Goal: Task Accomplishment & Management: Manage account settings

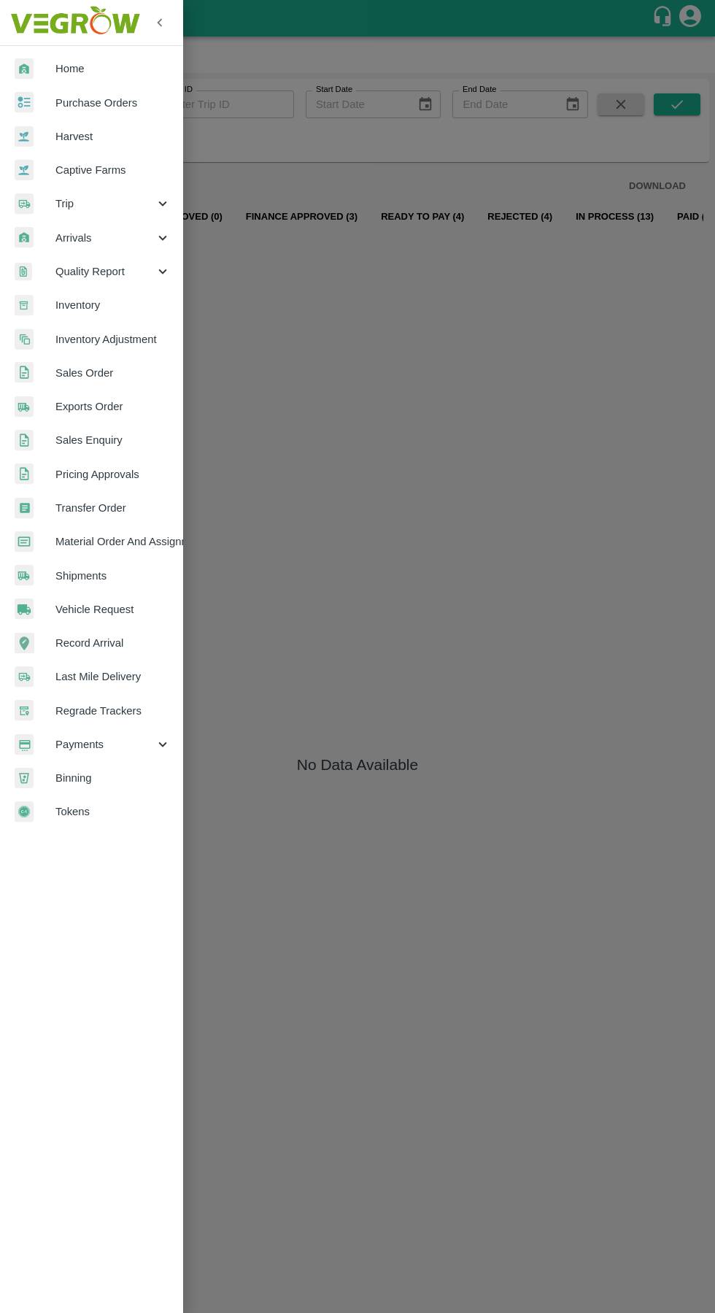
click at [64, 202] on span "Trip" at bounding box center [104, 204] width 99 height 16
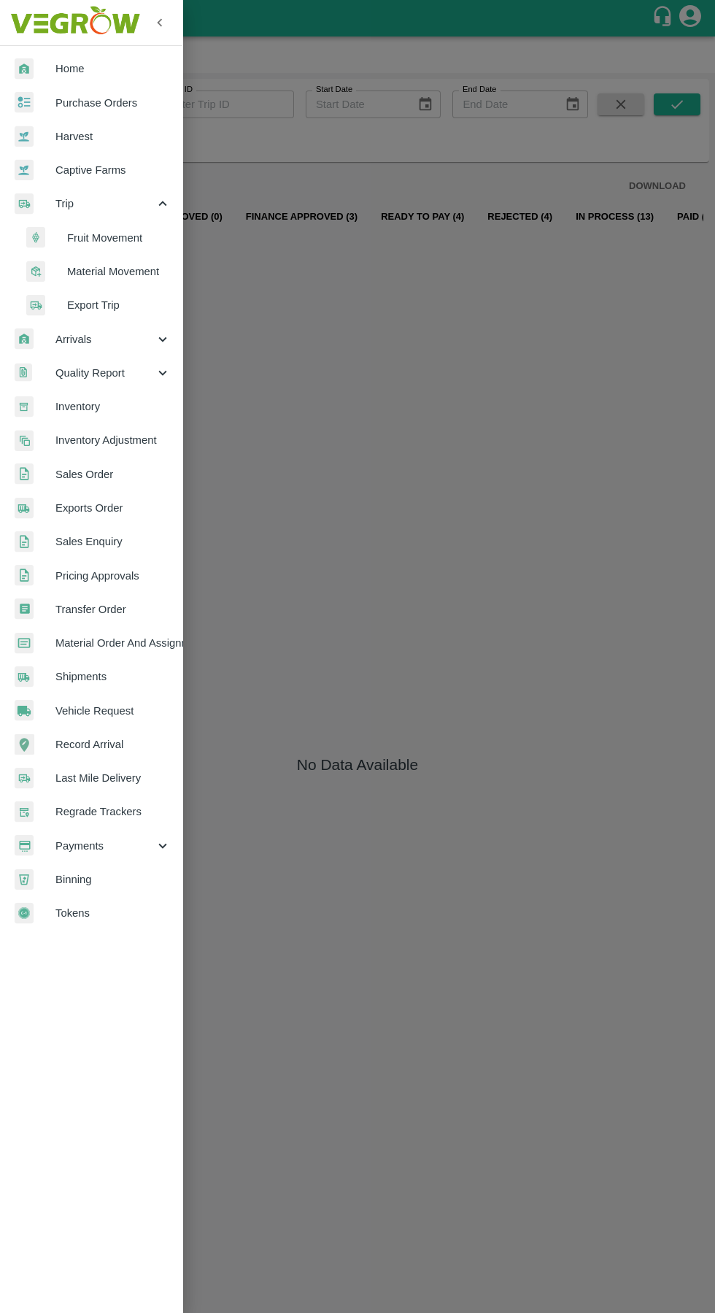
click at [88, 243] on span "Fruit Movement" at bounding box center [119, 238] width 104 height 16
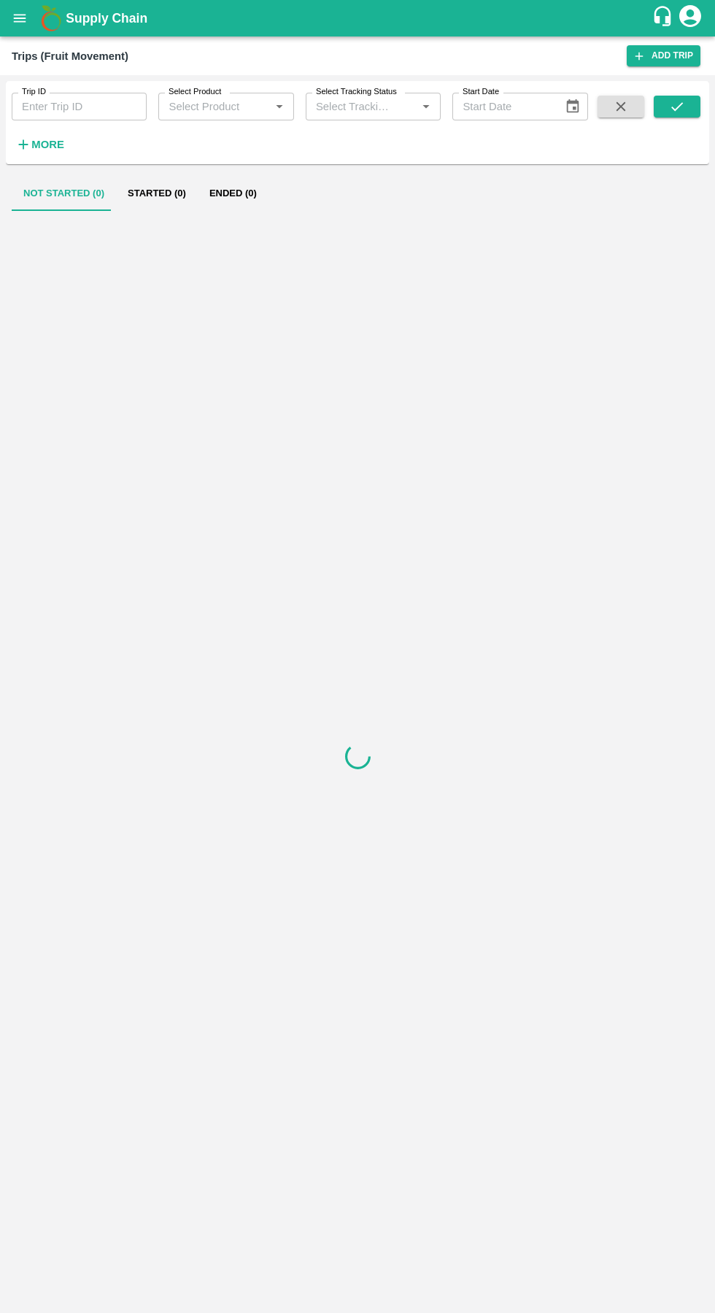
click at [74, 107] on input "Trip ID" at bounding box center [79, 107] width 135 height 28
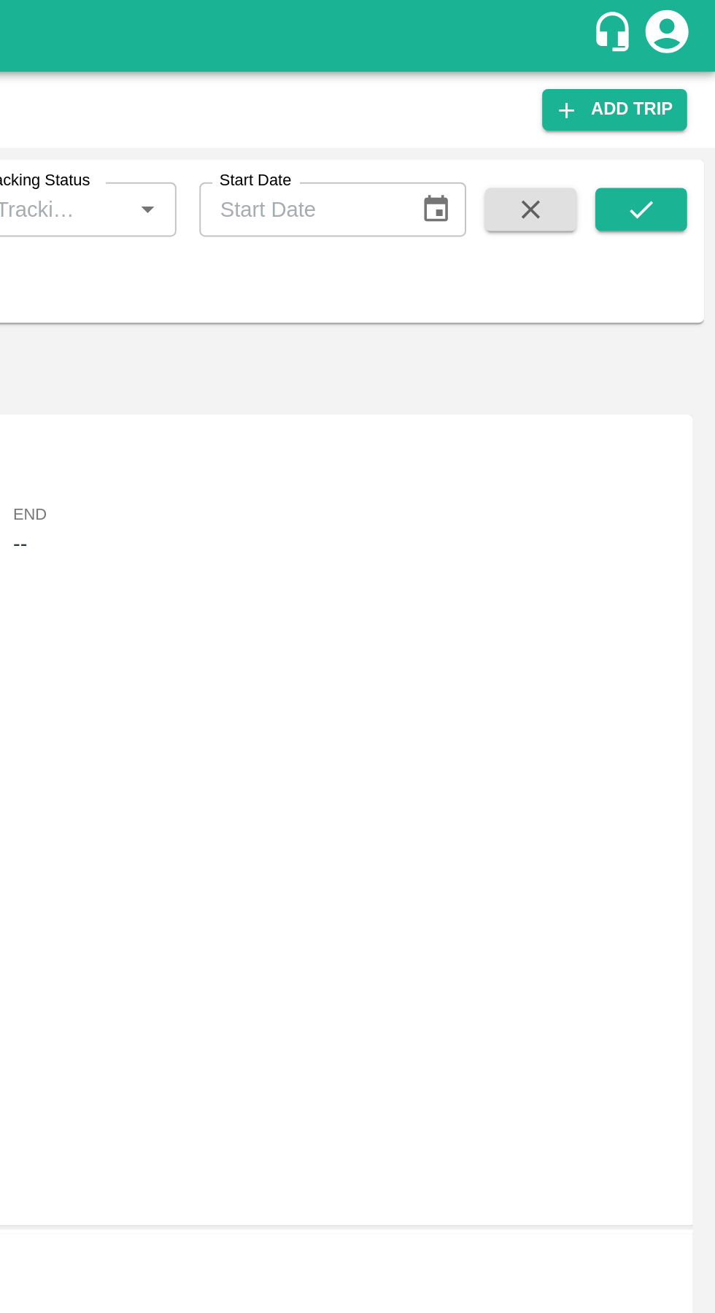
type input "89368"
click at [679, 111] on icon "submit" at bounding box center [677, 107] width 16 height 16
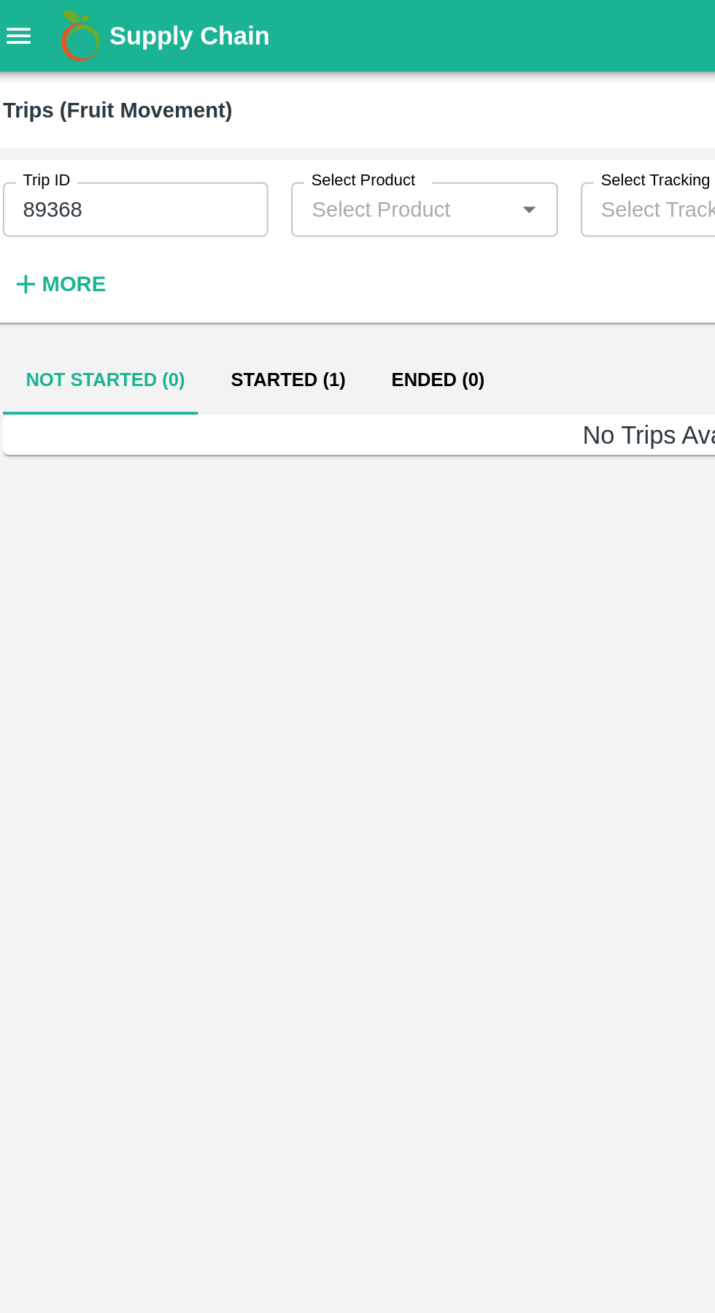
click at [149, 198] on button "Started (1)" at bounding box center [157, 193] width 82 height 35
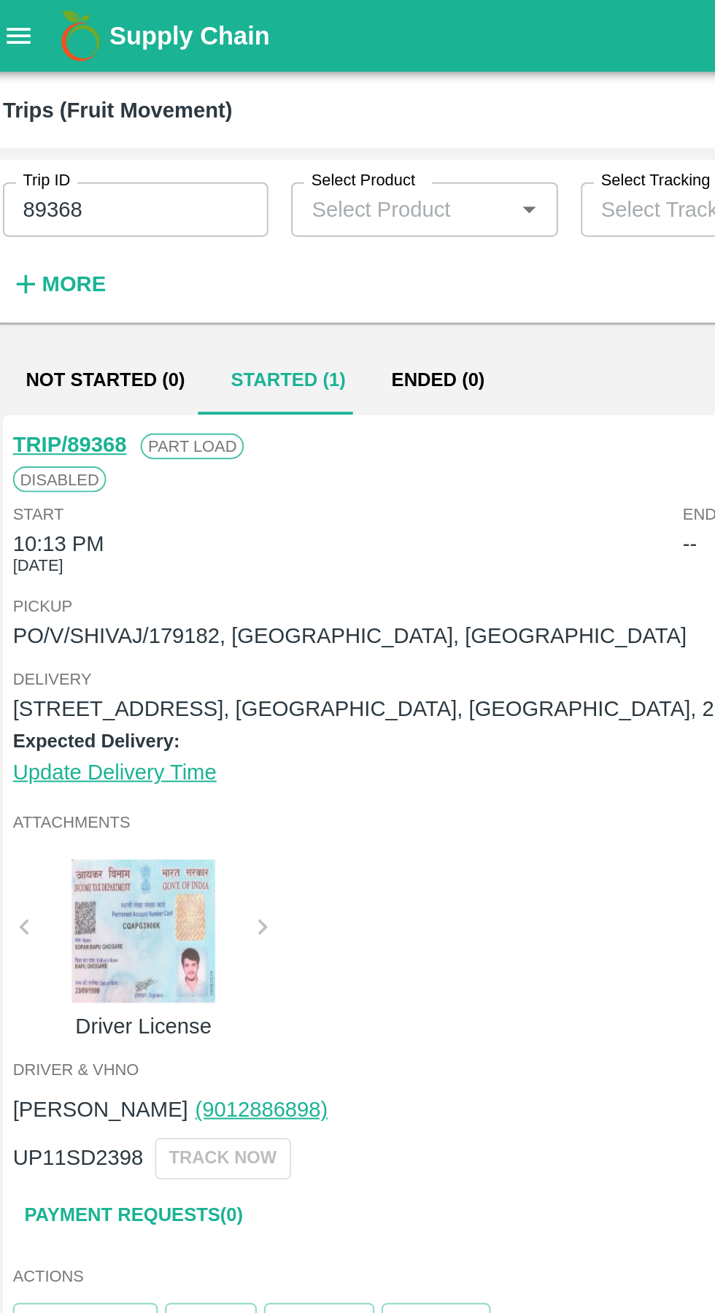
click at [28, 22] on button "open drawer" at bounding box center [20, 18] width 34 height 34
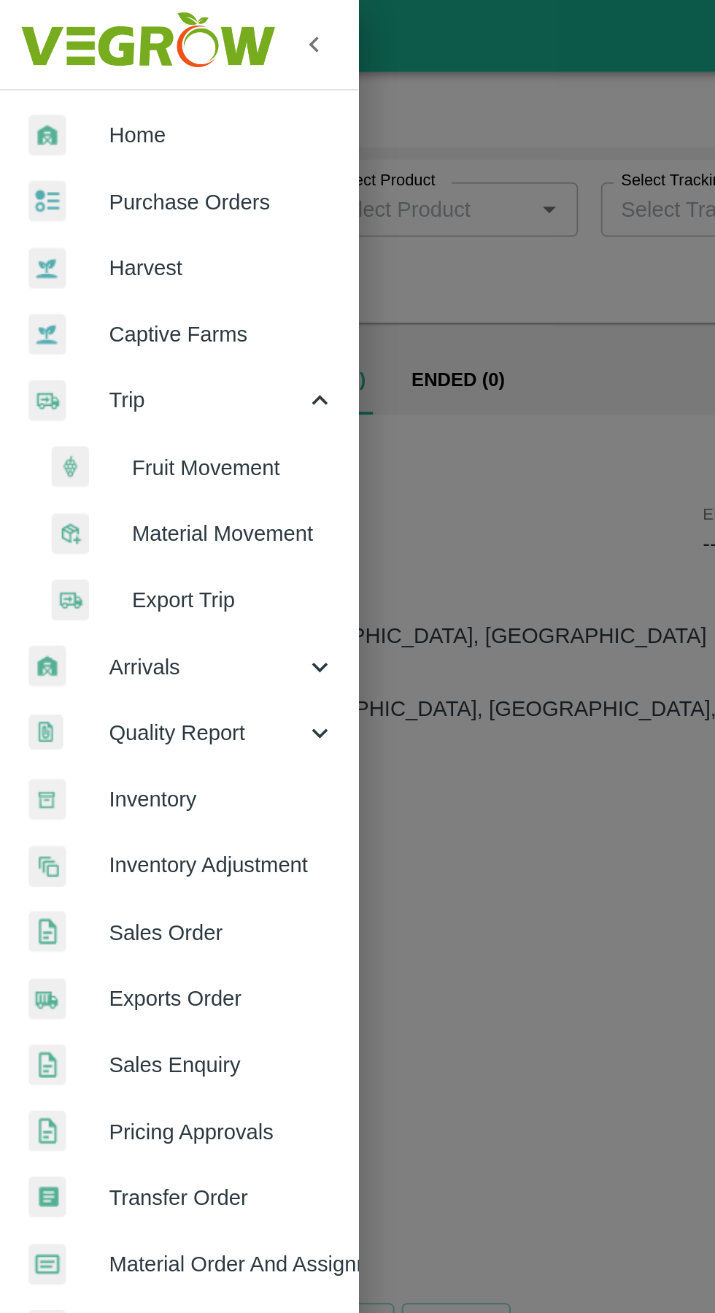
click at [67, 95] on span "Purchase Orders" at bounding box center [112, 103] width 115 height 16
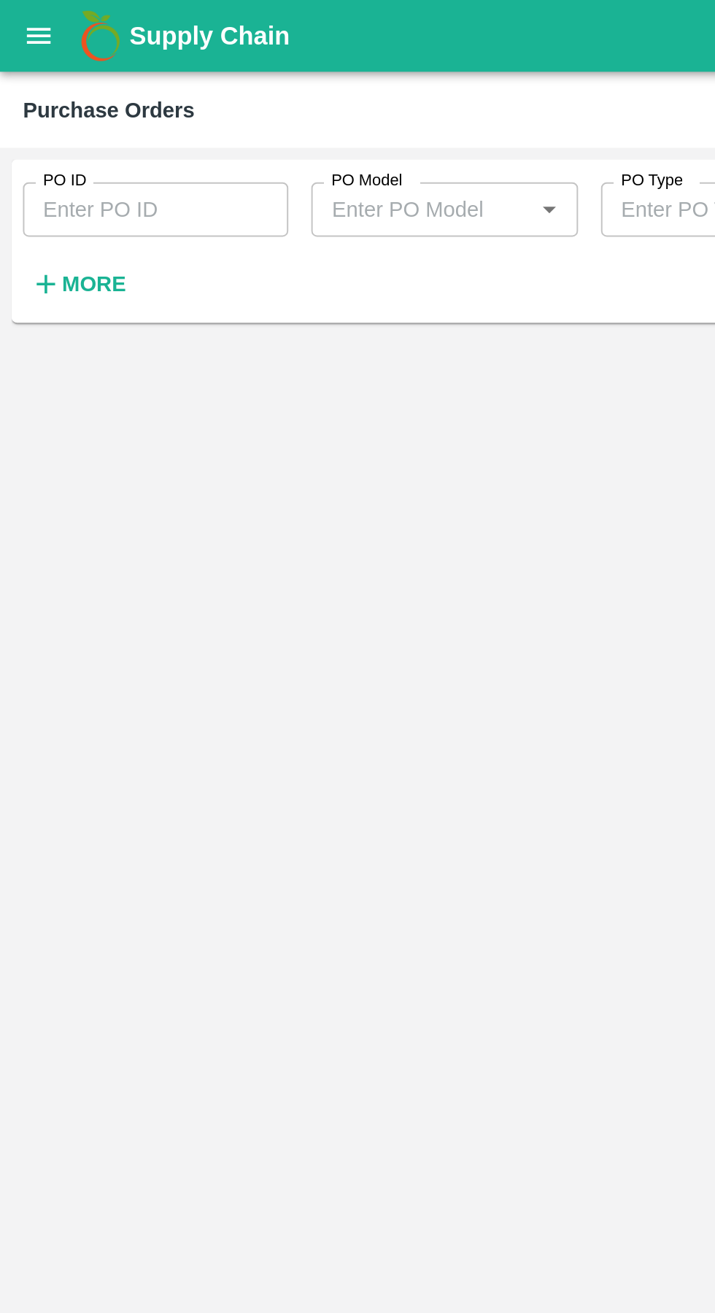
click at [45, 107] on input "PO ID" at bounding box center [79, 107] width 135 height 28
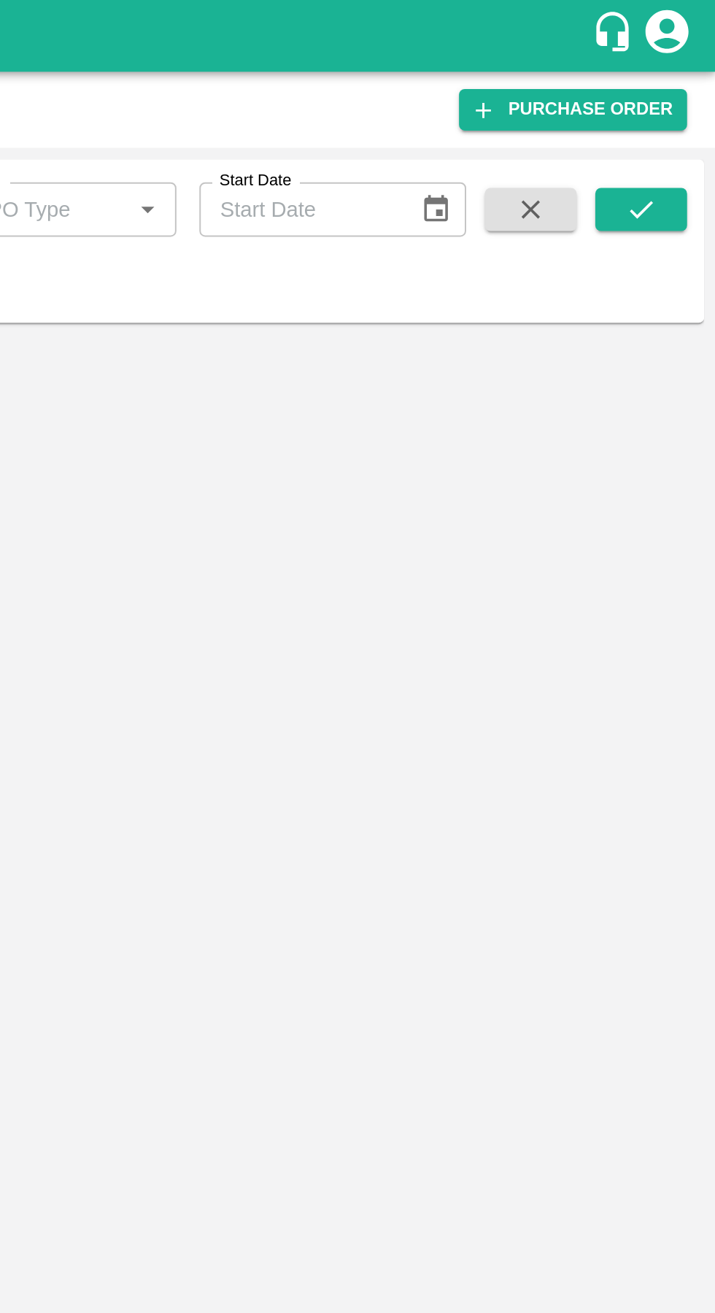
type input "179182"
click at [685, 112] on icon "submit" at bounding box center [677, 107] width 16 height 16
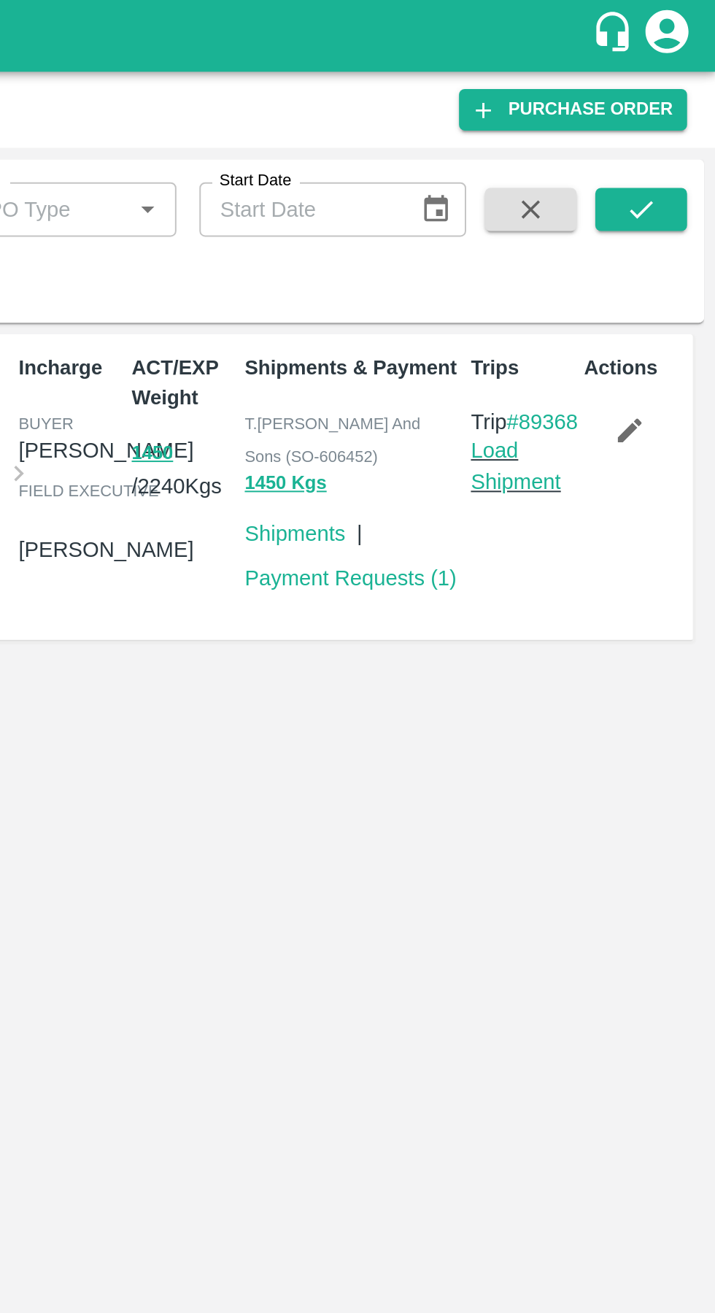
click at [608, 251] on link "Load Shipment" at bounding box center [613, 237] width 46 height 28
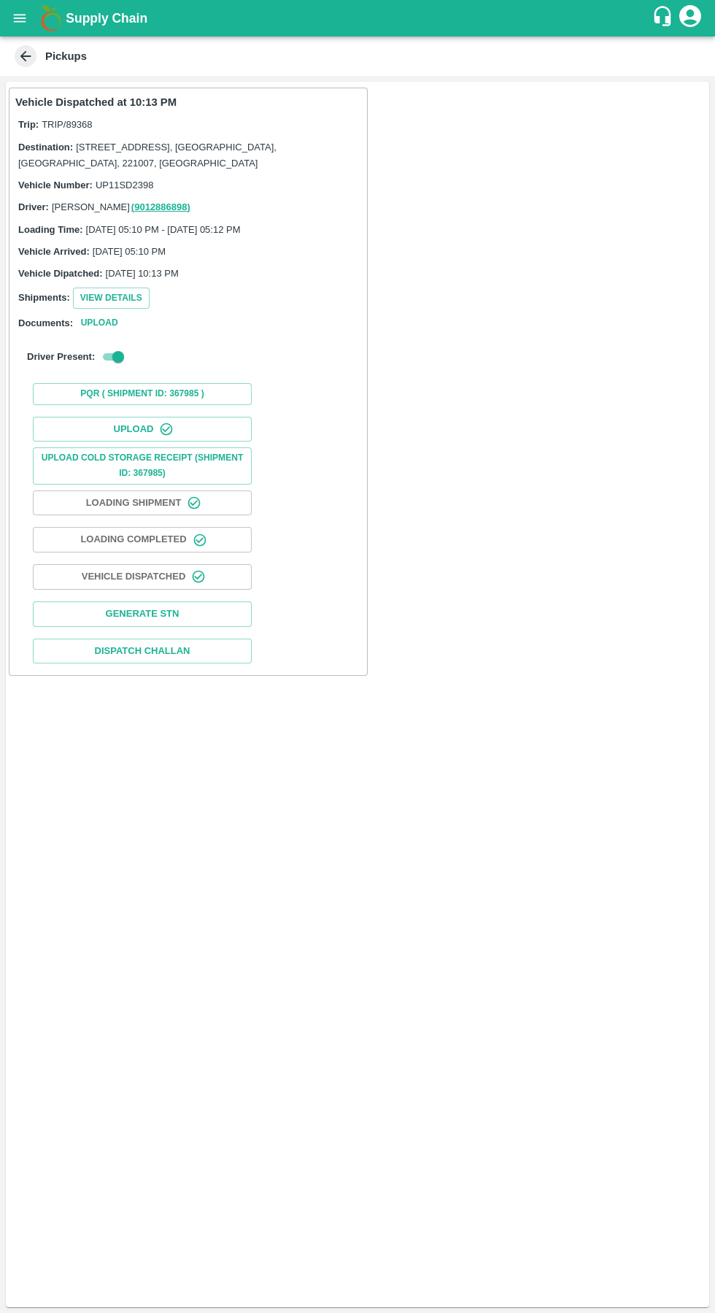
click at [173, 435] on button "Upload" at bounding box center [142, 430] width 219 height 26
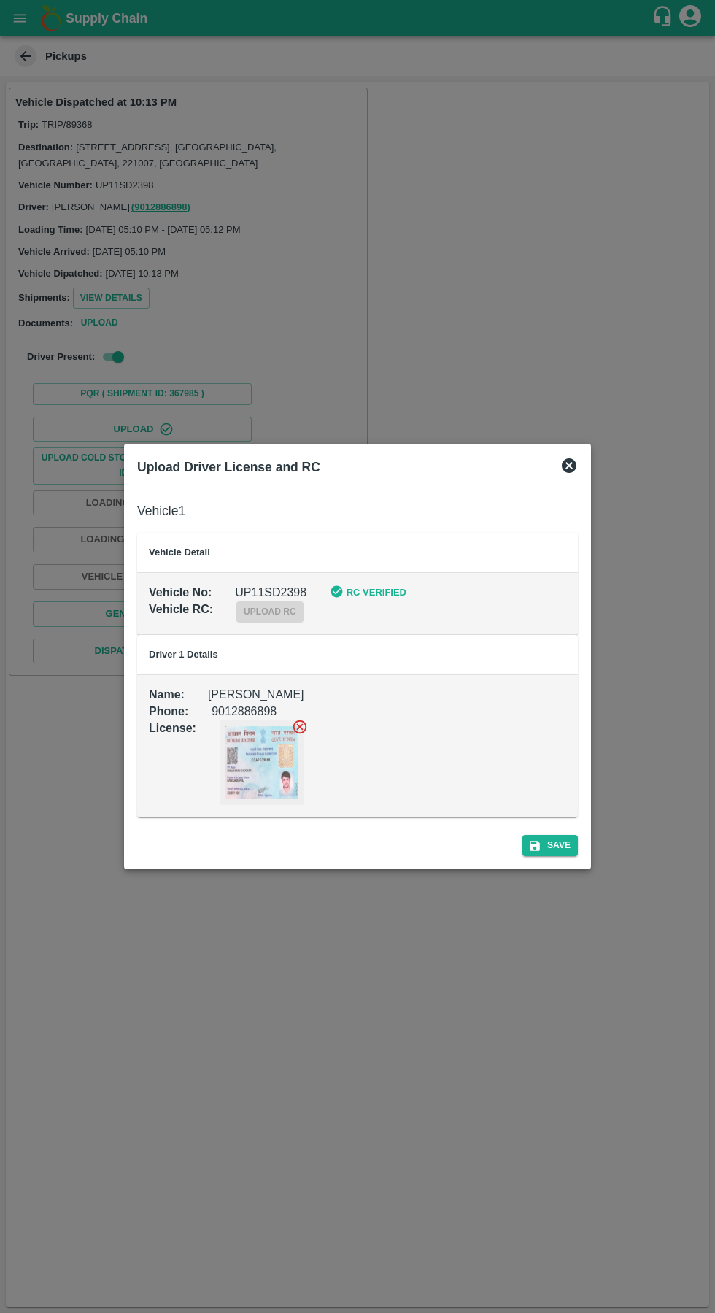
click at [578, 452] on div "Upload Driver License and RC" at bounding box center [357, 467] width 452 height 32
click at [569, 466] on icon at bounding box center [570, 466] width 18 height 18
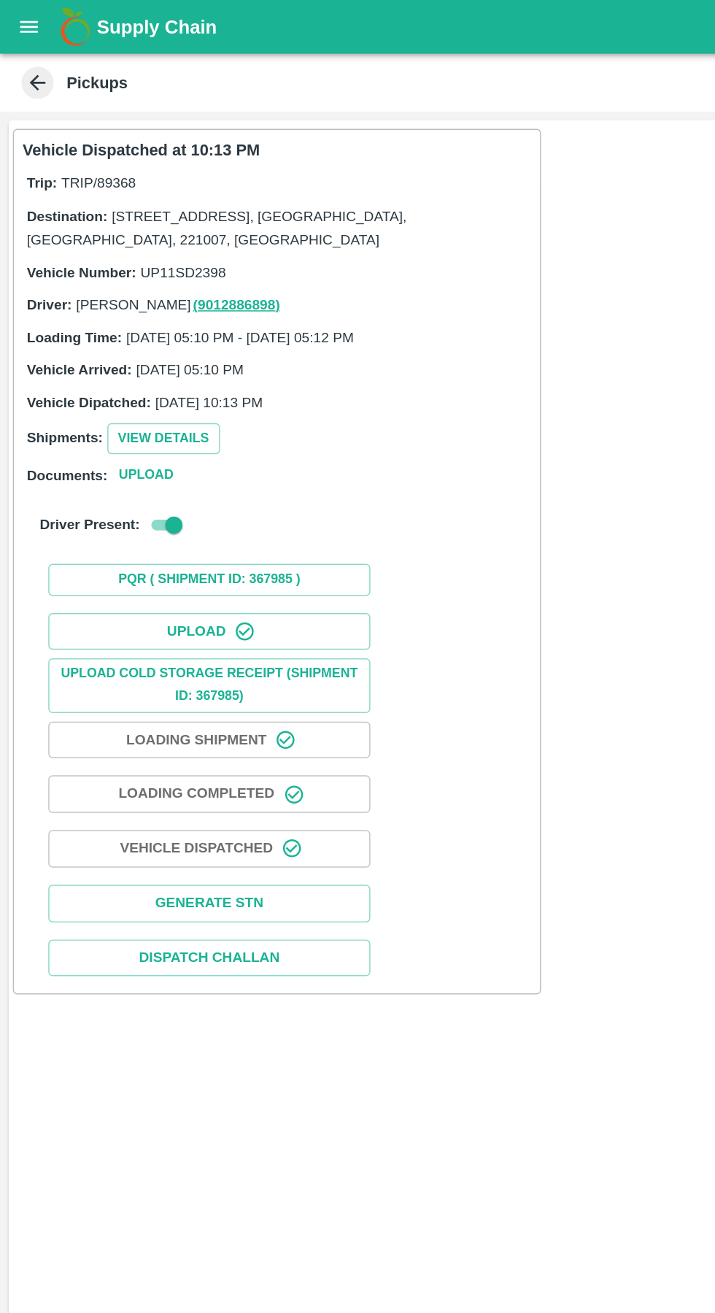
click at [15, 30] on button "open drawer" at bounding box center [20, 18] width 34 height 34
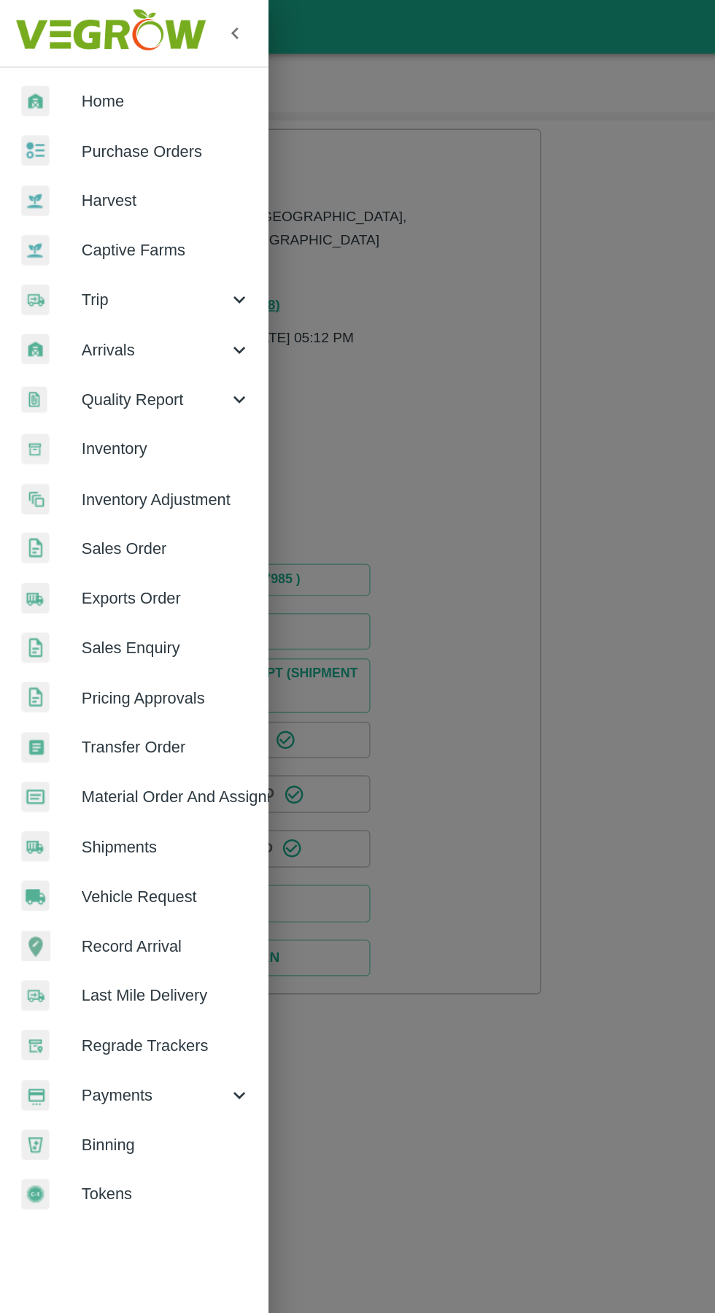
click at [64, 204] on span "Trip" at bounding box center [104, 204] width 99 height 16
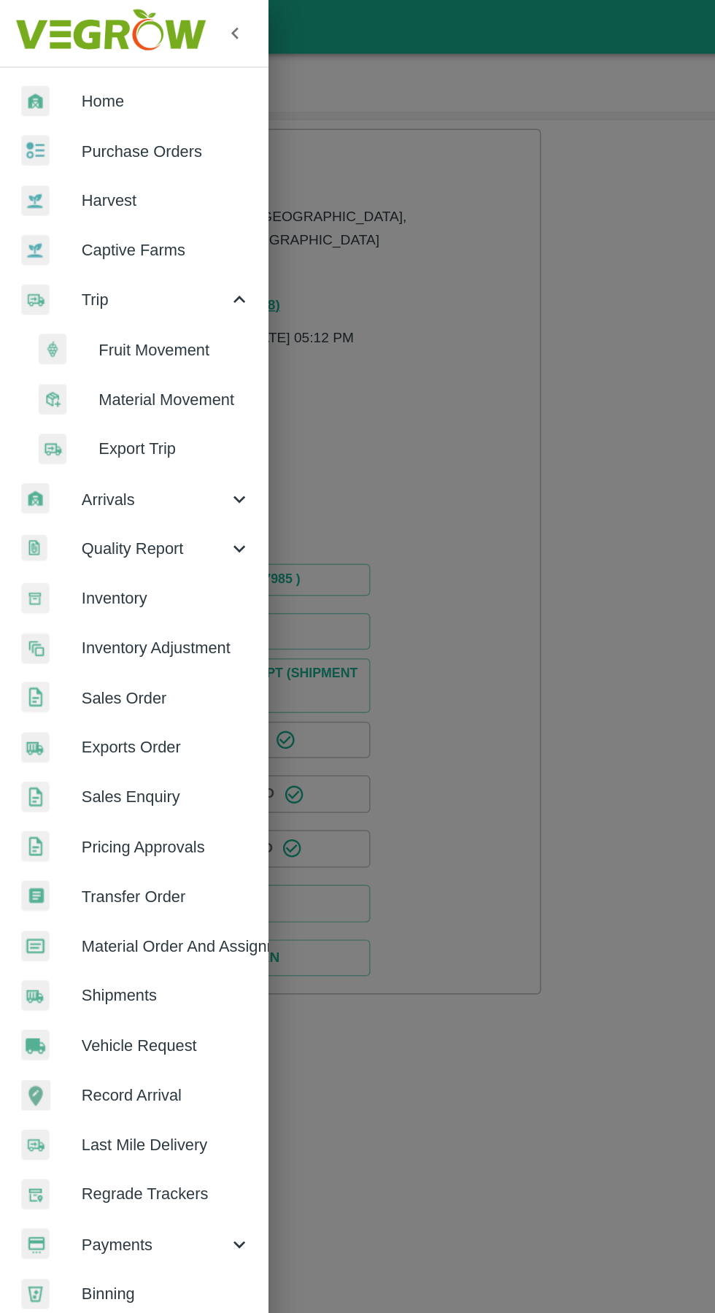
click at [87, 227] on li "Fruit Movement" at bounding box center [97, 238] width 171 height 34
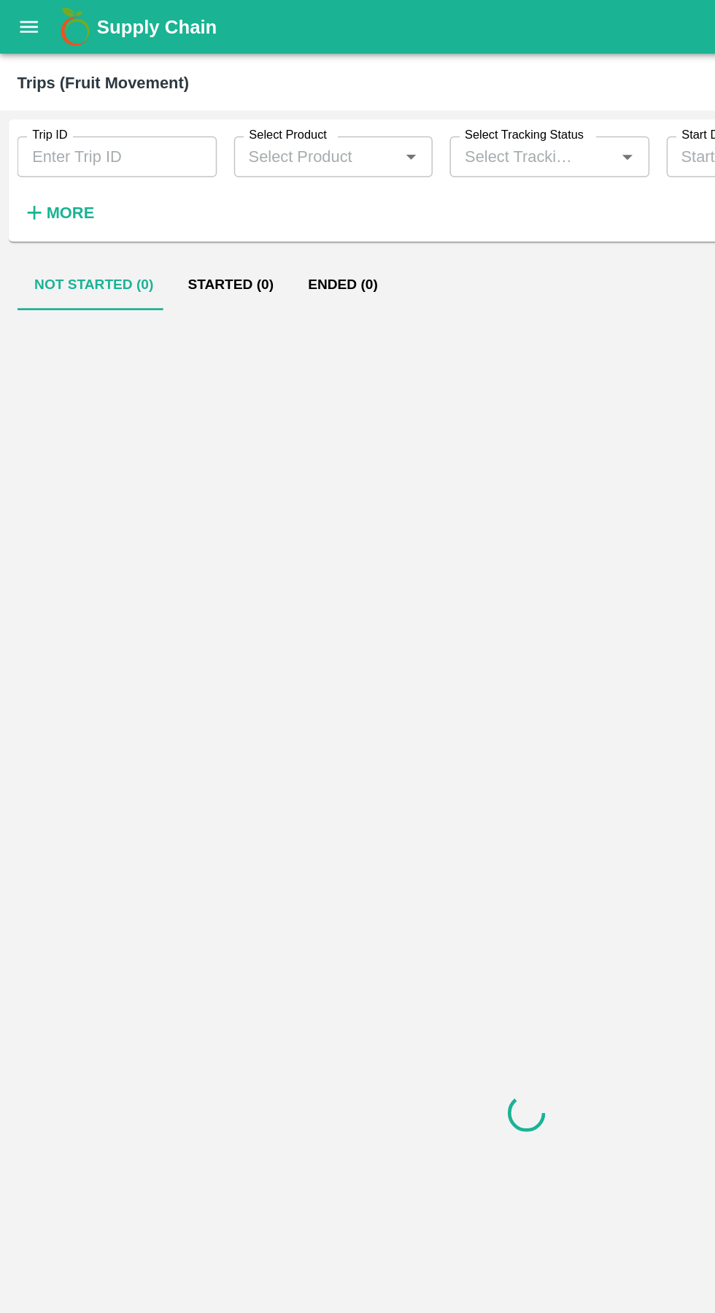
click at [65, 106] on input "Trip ID" at bounding box center [80, 107] width 136 height 28
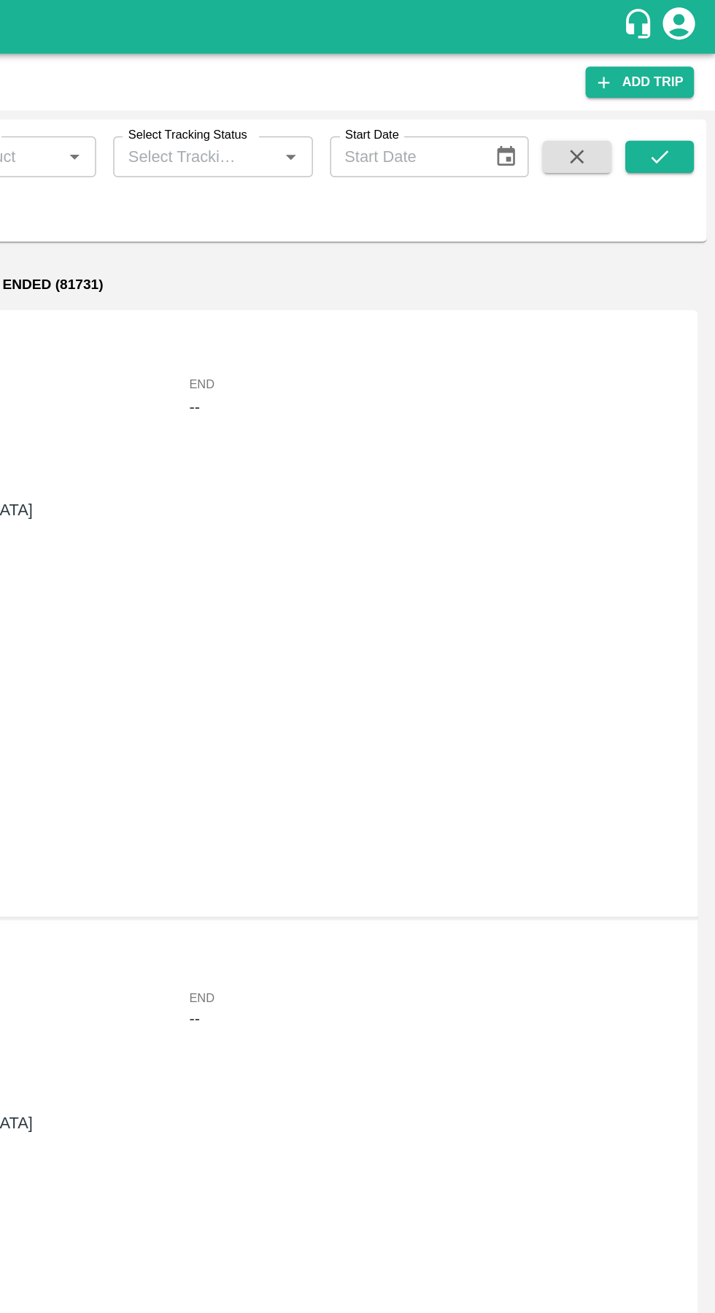
type input "89368"
click at [670, 114] on icon "submit" at bounding box center [677, 107] width 16 height 16
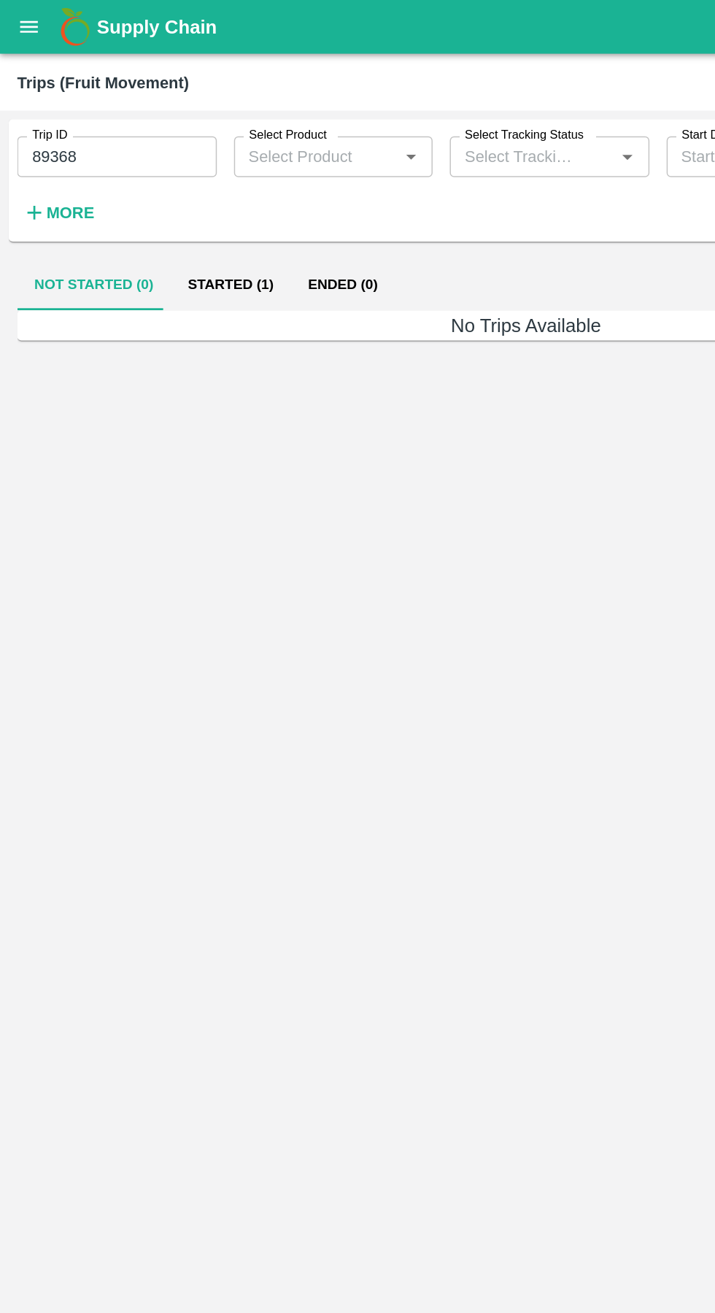
click at [145, 188] on button "Started (1)" at bounding box center [157, 193] width 82 height 35
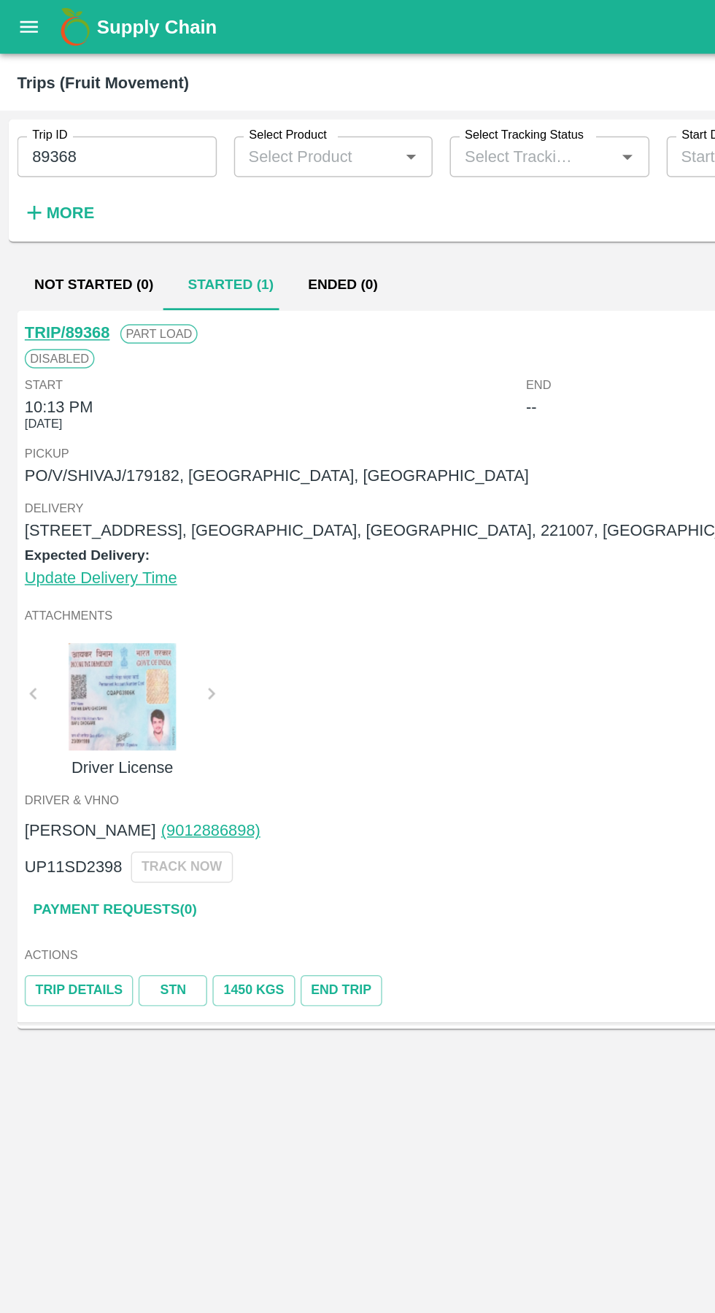
click at [60, 223] on link "TRIP/89368" at bounding box center [46, 226] width 58 height 12
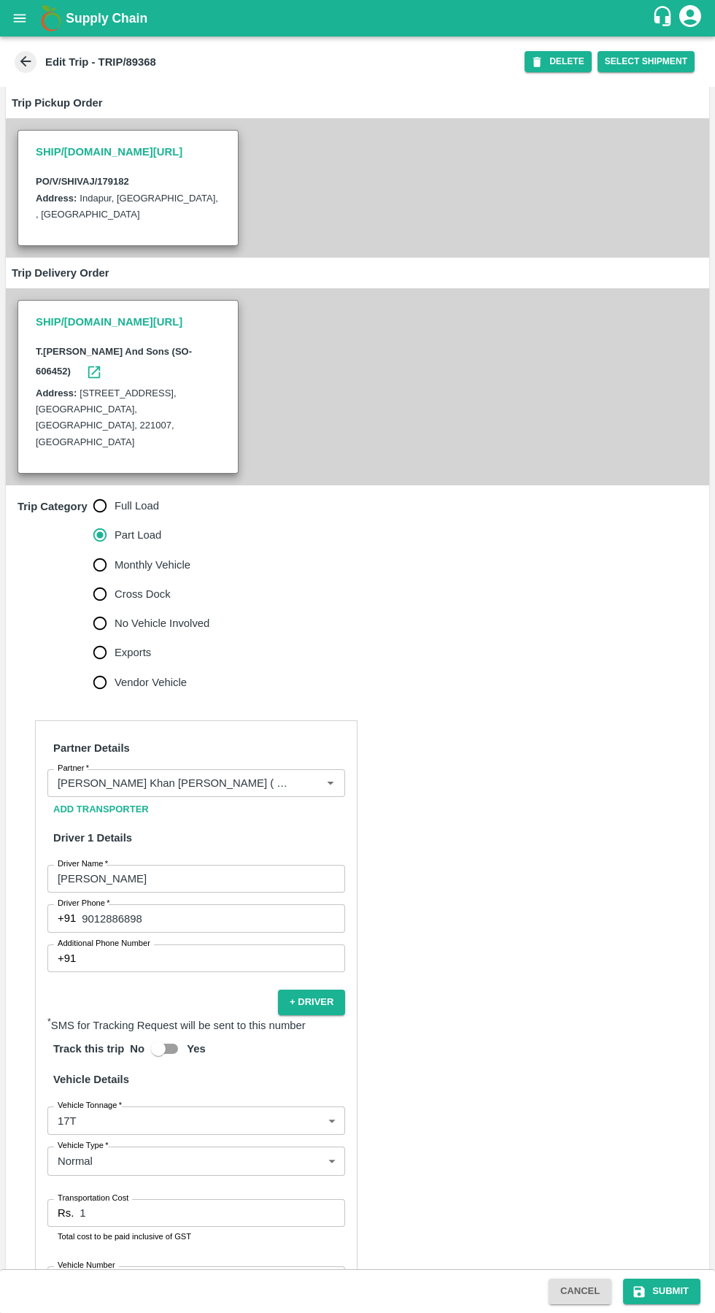
scroll to position [231, 0]
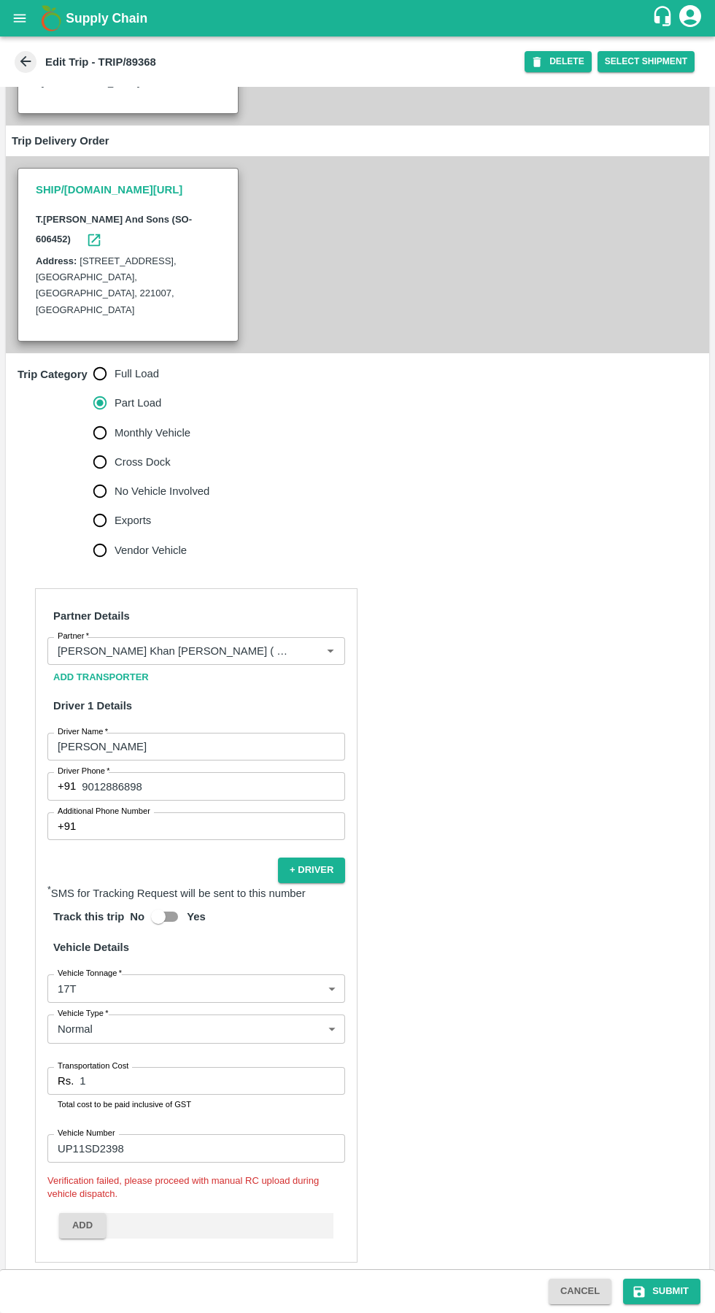
click at [213, 1067] on input "1" at bounding box center [213, 1081] width 266 height 28
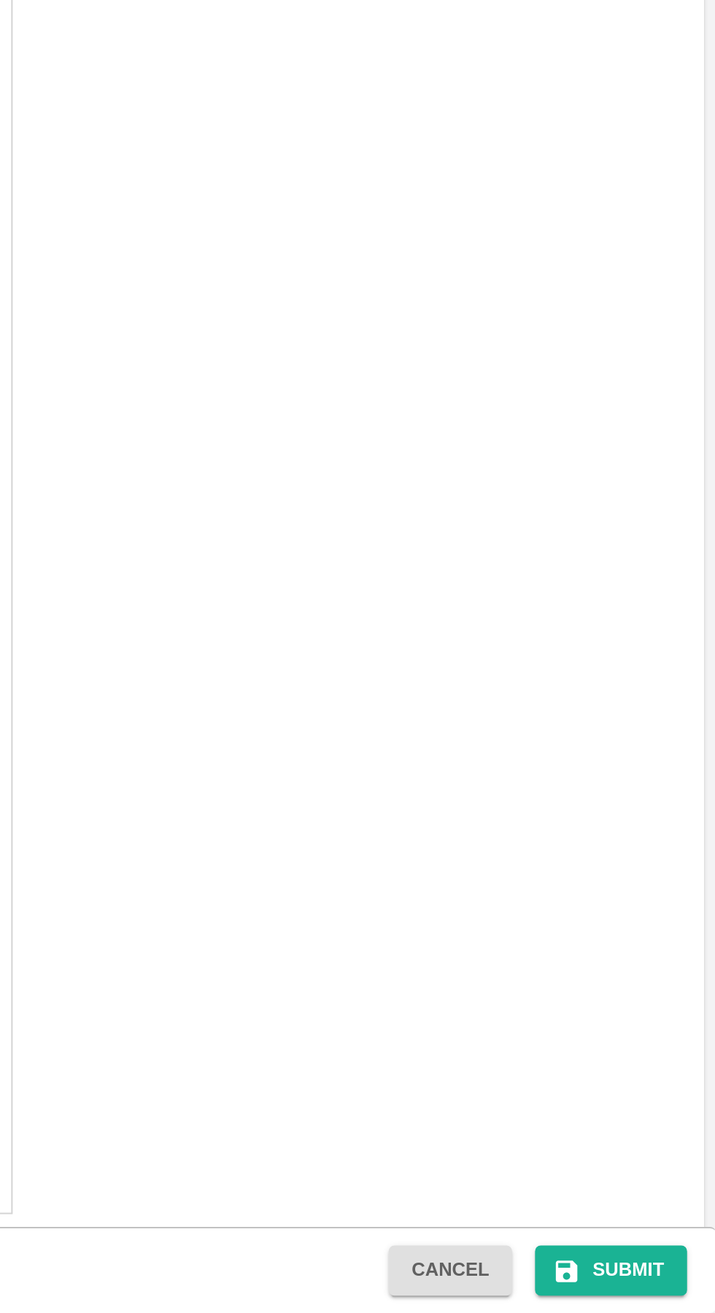
type input "13850"
click at [671, 1290] on button "Submit" at bounding box center [661, 1292] width 77 height 26
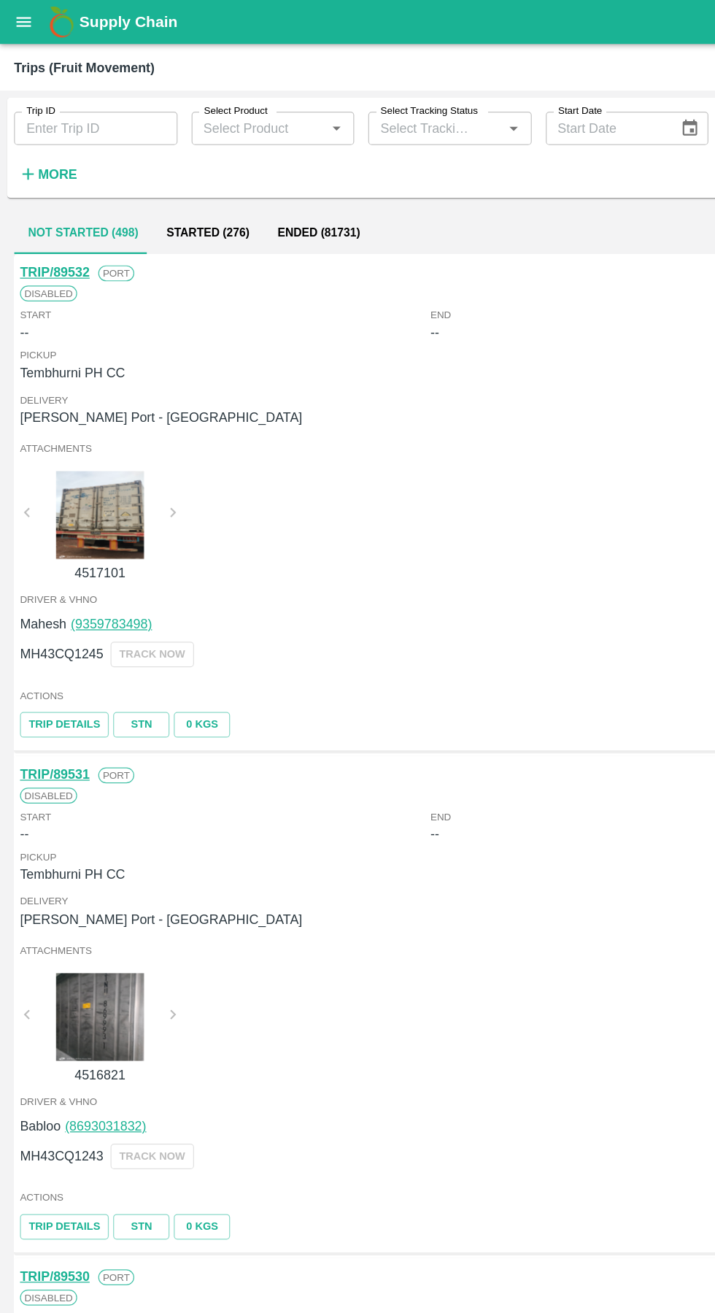
click at [72, 101] on input "Trip ID" at bounding box center [80, 107] width 136 height 28
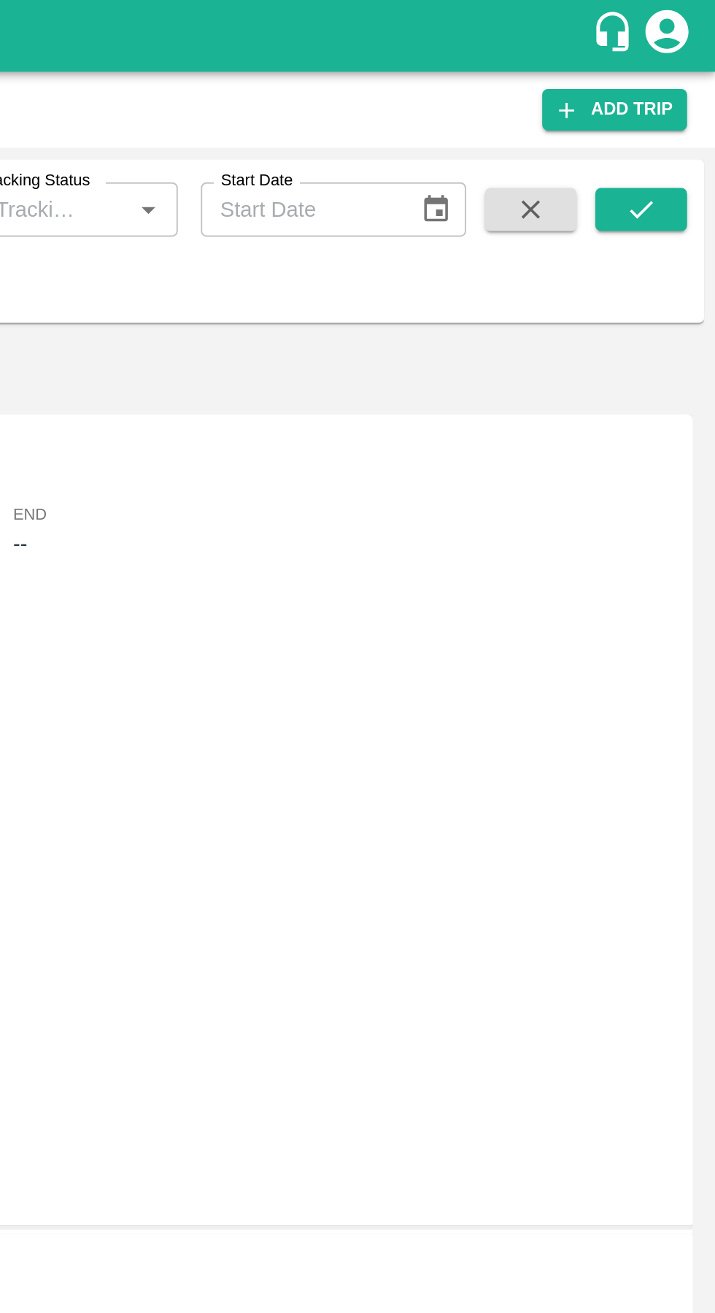
type input "89368"
click at [680, 106] on icon "submit" at bounding box center [677, 107] width 16 height 16
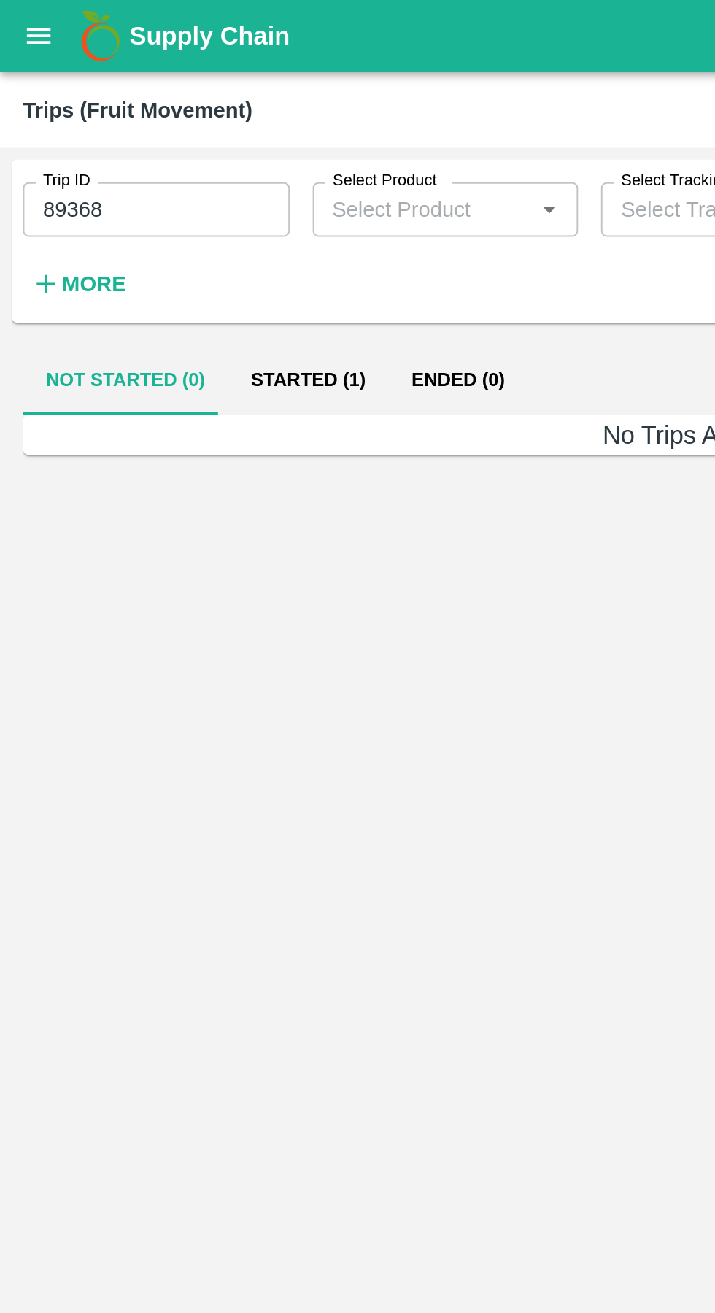
click at [139, 192] on button "Started (1)" at bounding box center [157, 193] width 82 height 35
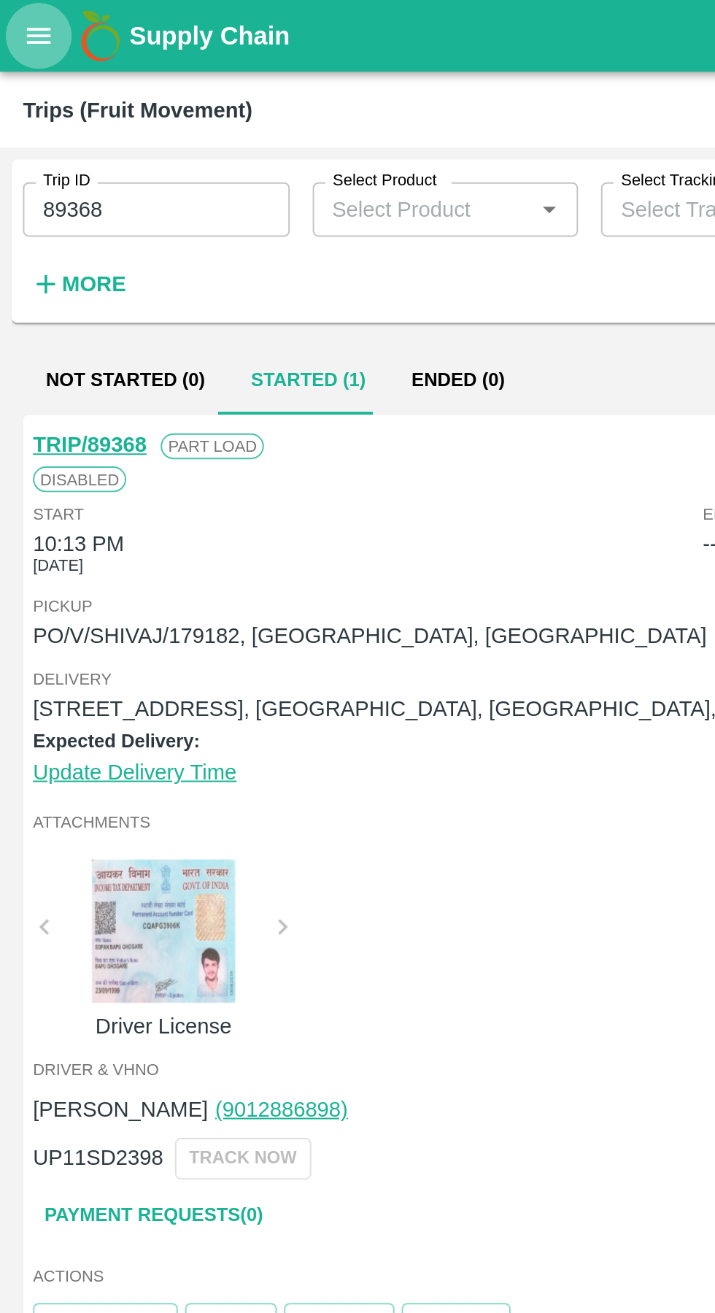
click at [20, 18] on icon "open drawer" at bounding box center [20, 18] width 12 height 8
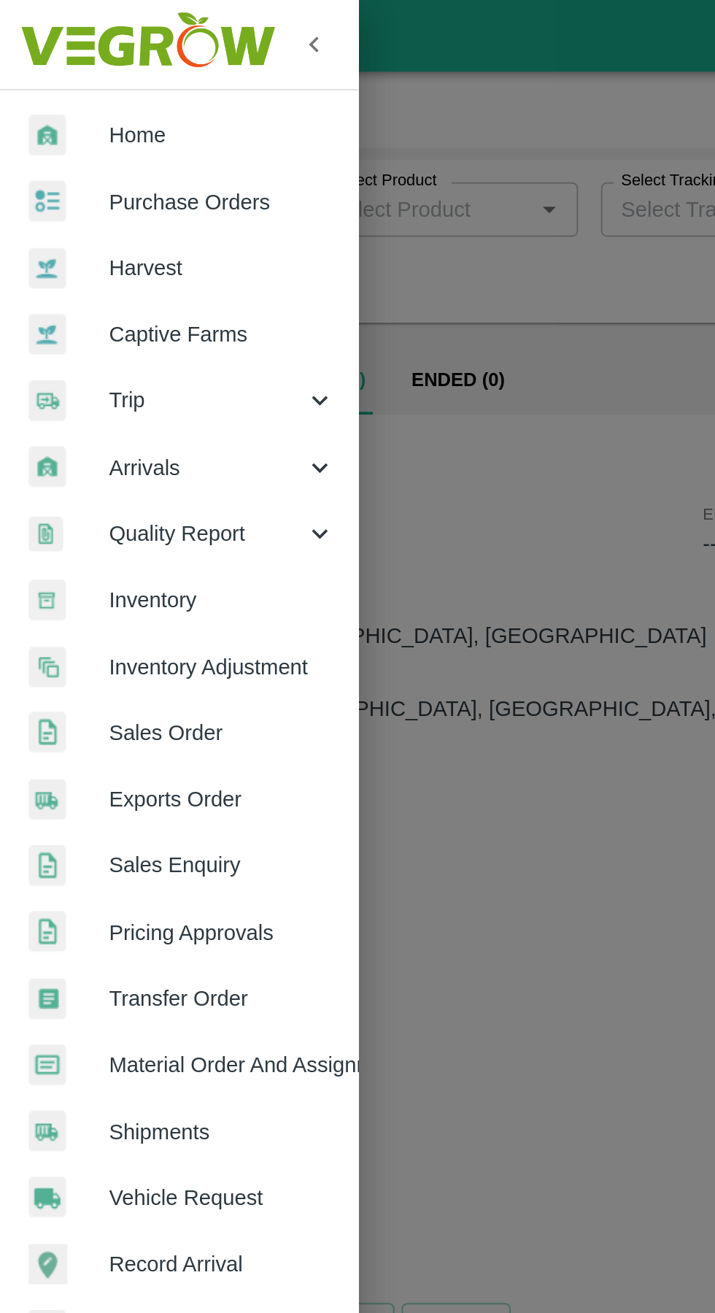
click at [66, 100] on span "Purchase Orders" at bounding box center [112, 103] width 115 height 16
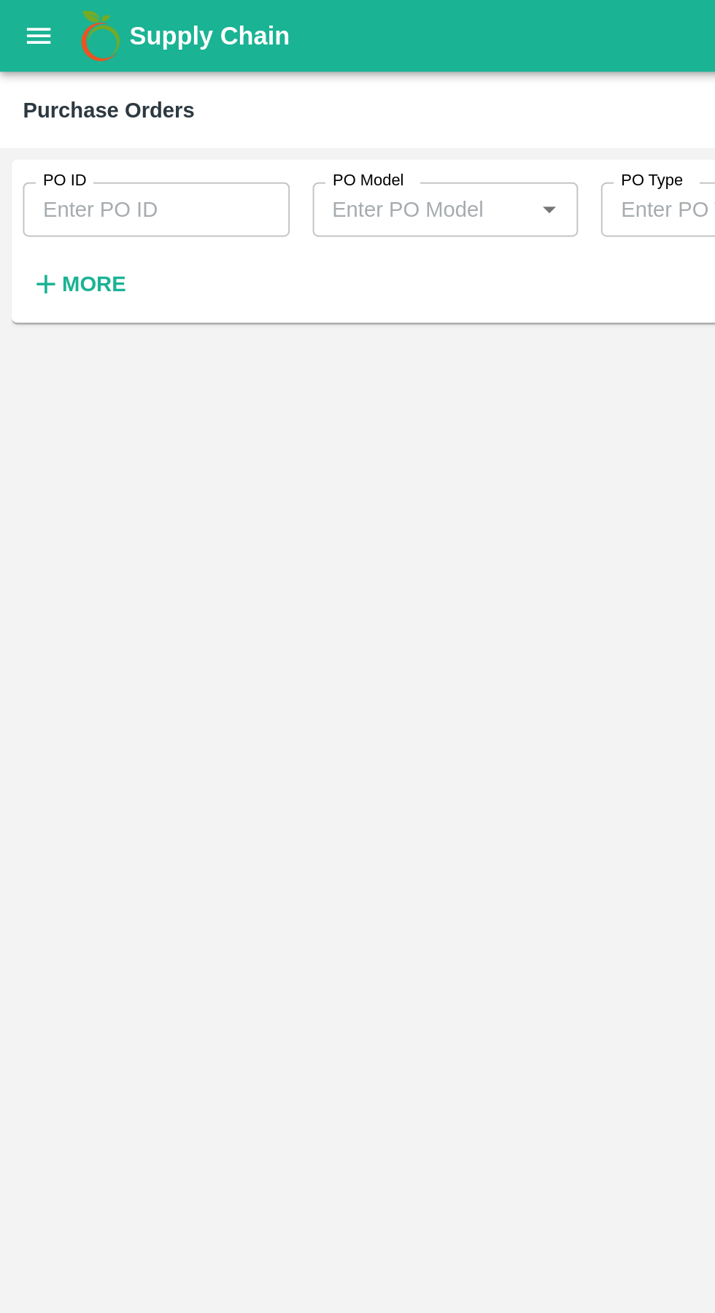
click at [48, 112] on input "PO ID" at bounding box center [80, 107] width 136 height 28
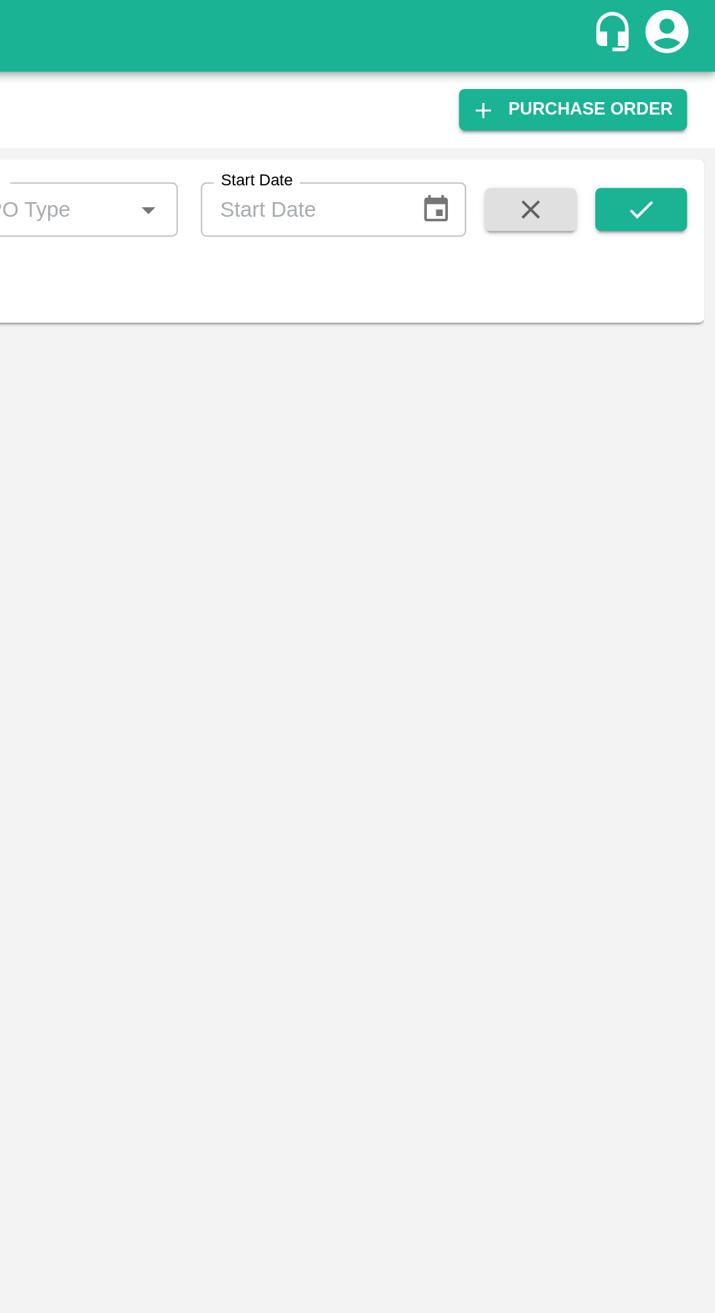
type input "179182"
click at [688, 101] on button "submit" at bounding box center [677, 107] width 47 height 22
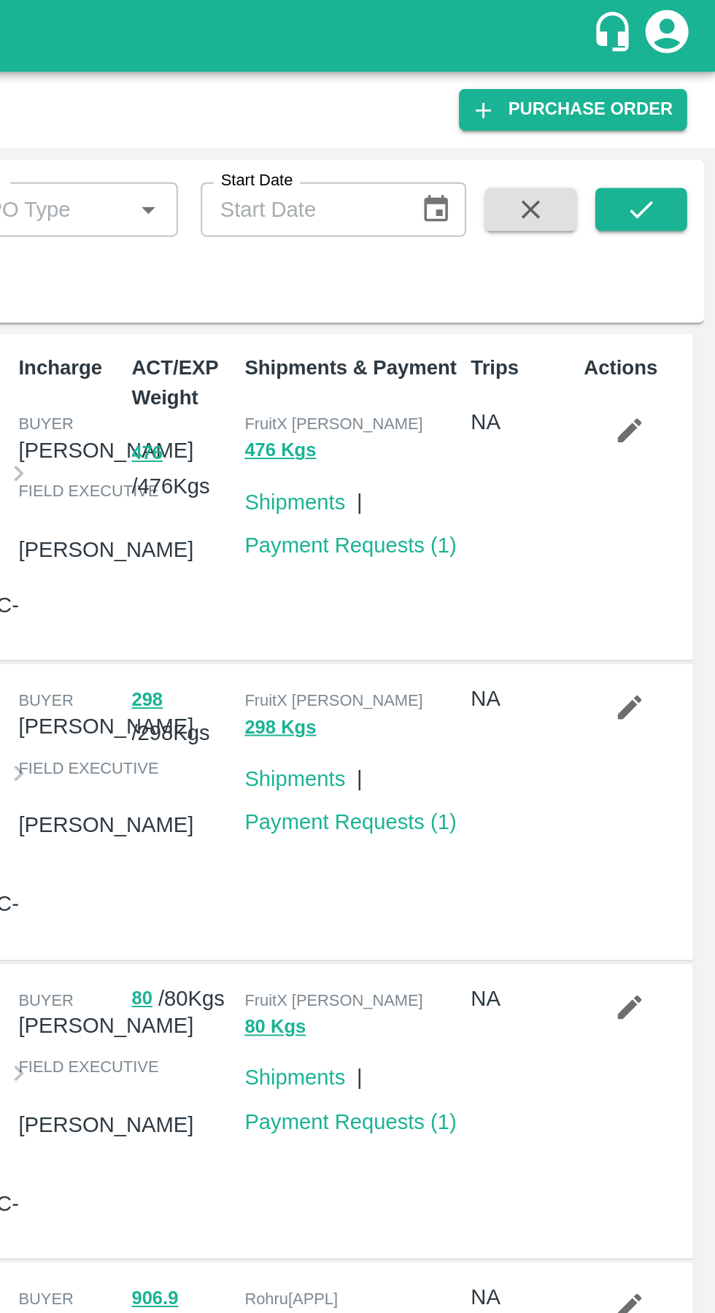
click at [671, 99] on icon "submit" at bounding box center [677, 107] width 16 height 16
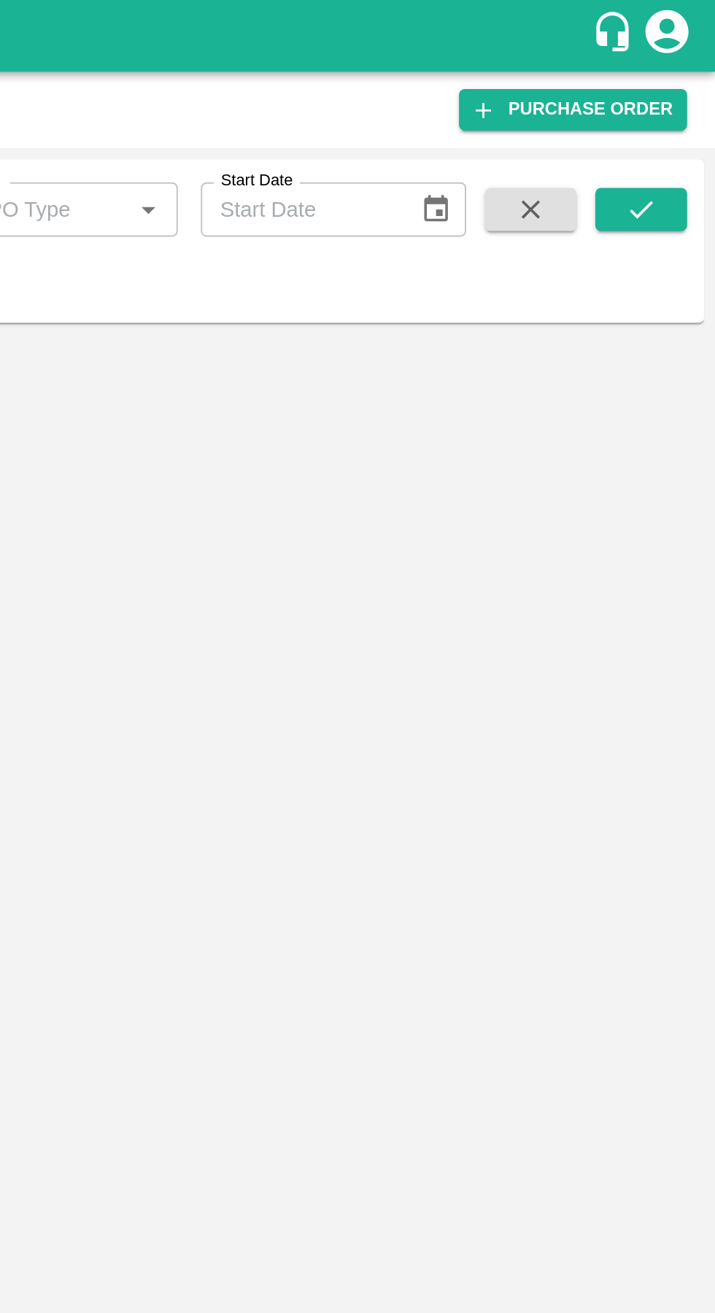
click at [690, 115] on button "submit" at bounding box center [677, 107] width 47 height 22
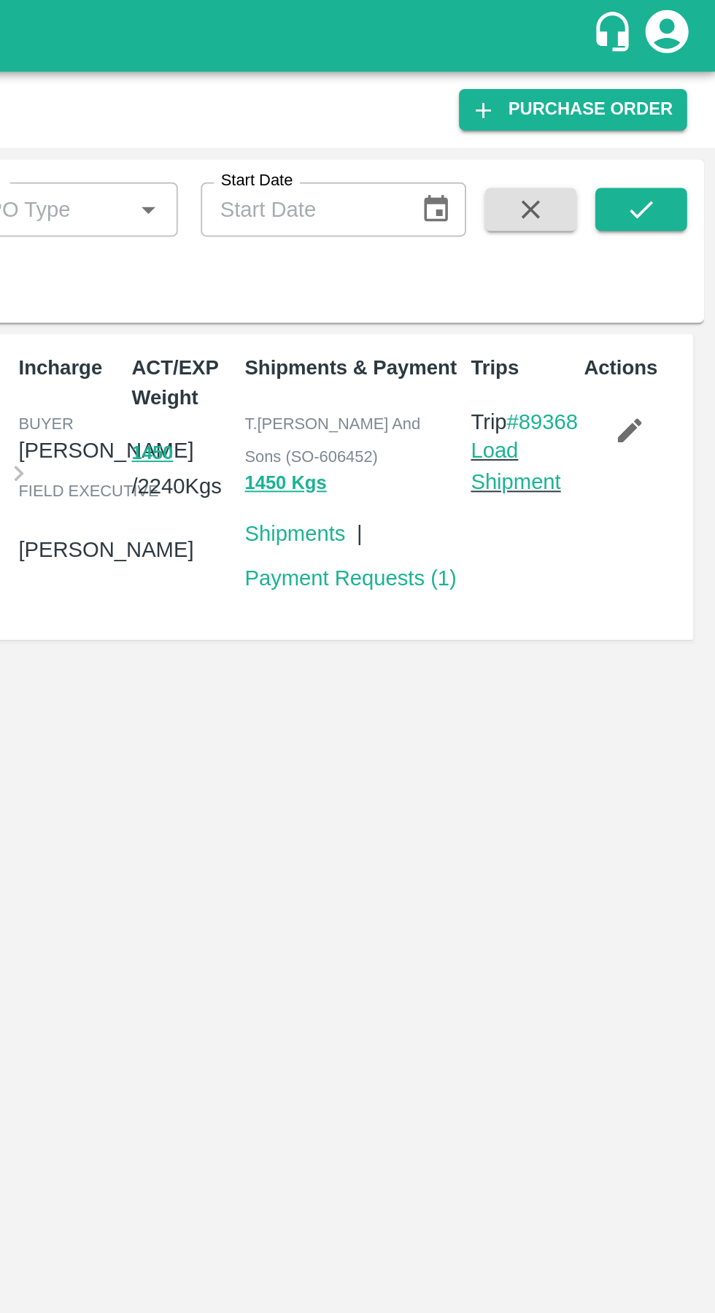
click at [622, 251] on link "Load Shipment" at bounding box center [613, 237] width 46 height 28
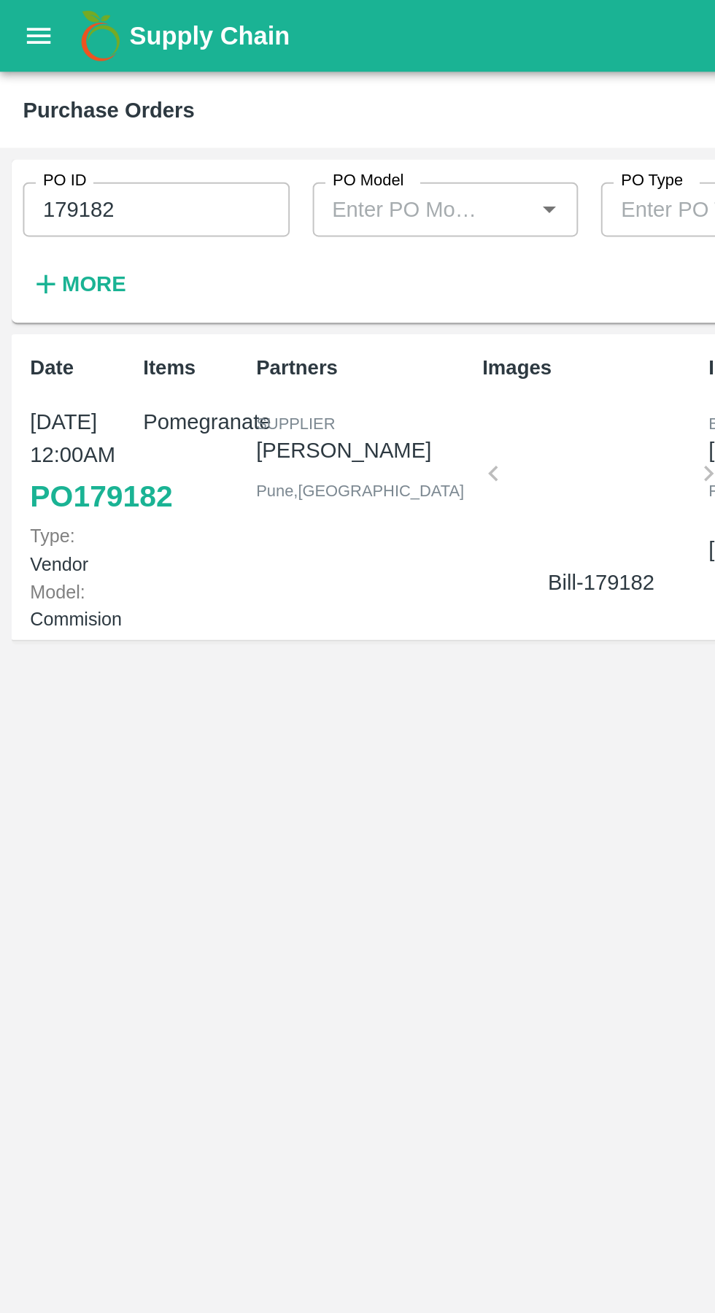
click at [31, 23] on button "open drawer" at bounding box center [20, 18] width 34 height 34
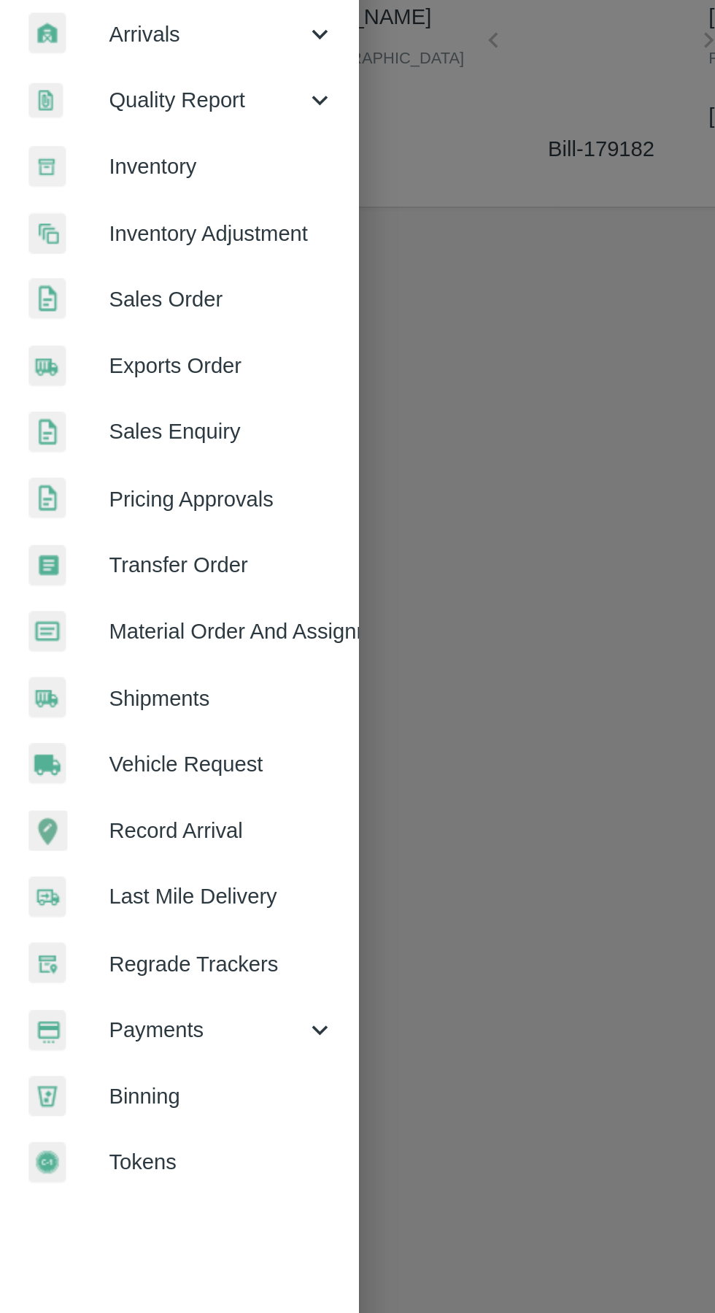
click at [142, 747] on span "Payments" at bounding box center [104, 744] width 99 height 16
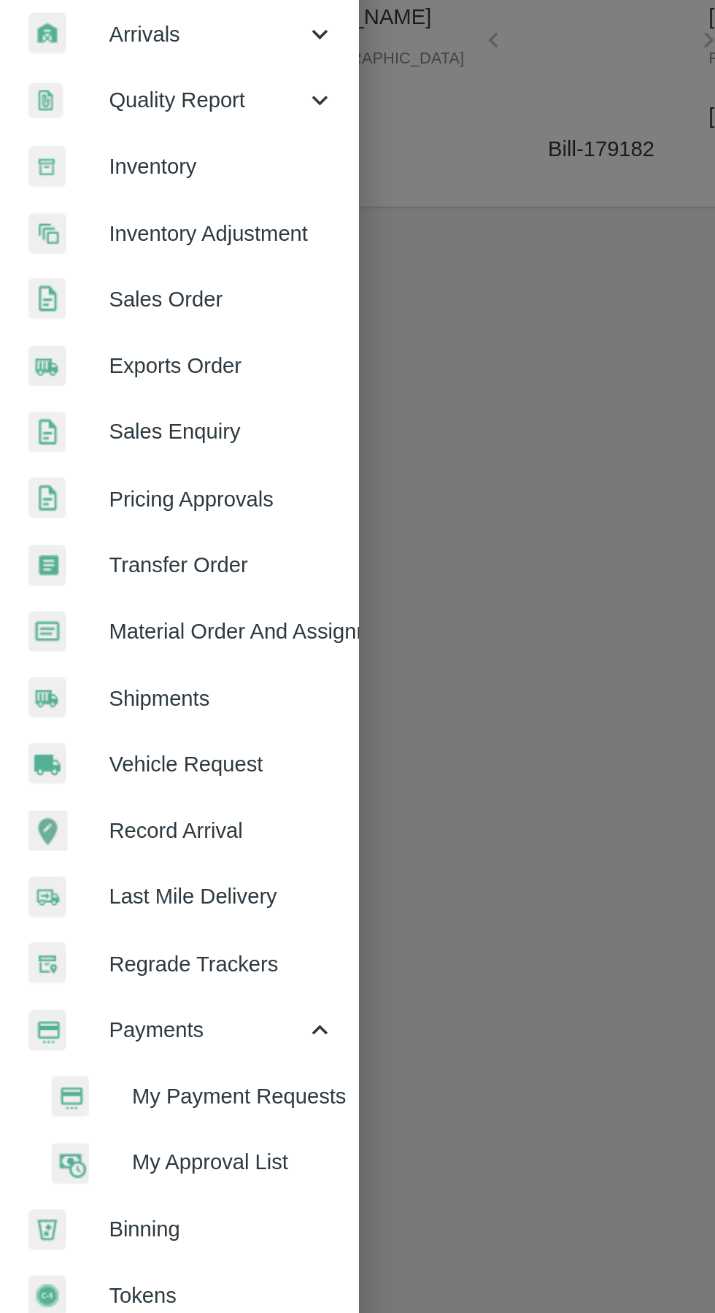
click at [146, 779] on span "My Payment Requests" at bounding box center [119, 778] width 104 height 16
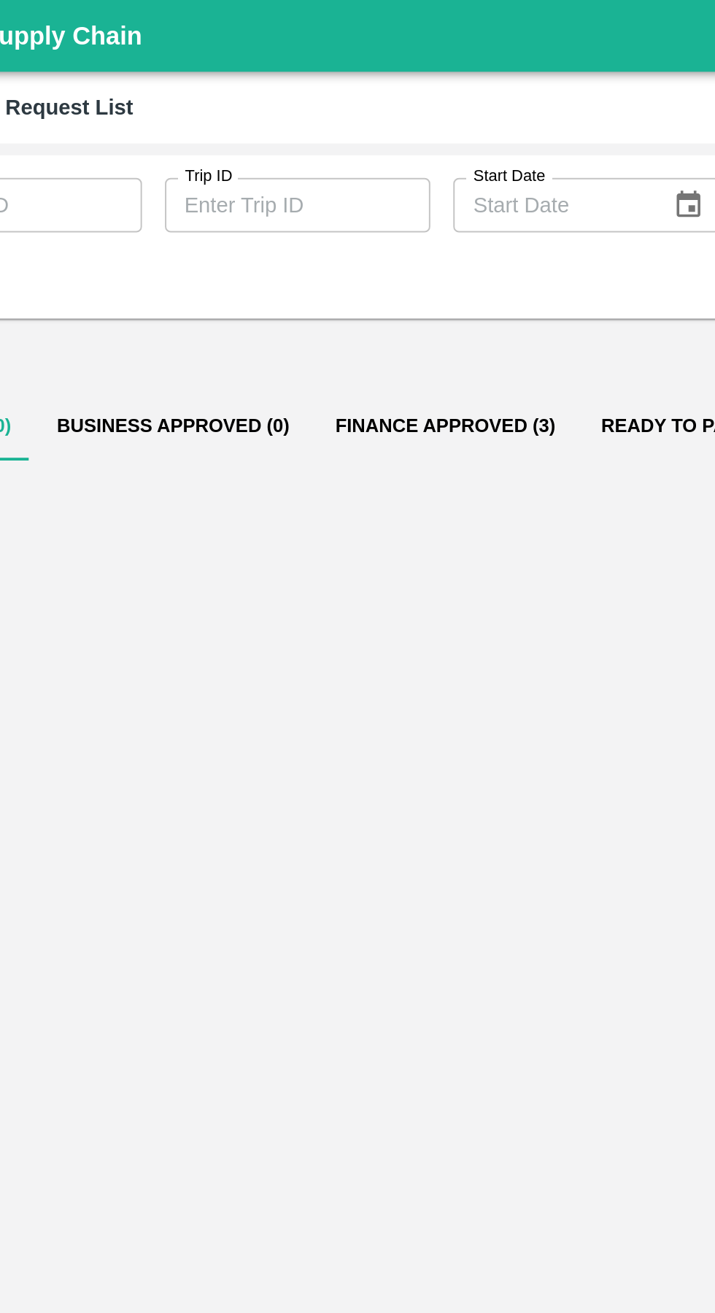
click at [303, 215] on button "Finance Approved (3)" at bounding box center [301, 216] width 135 height 35
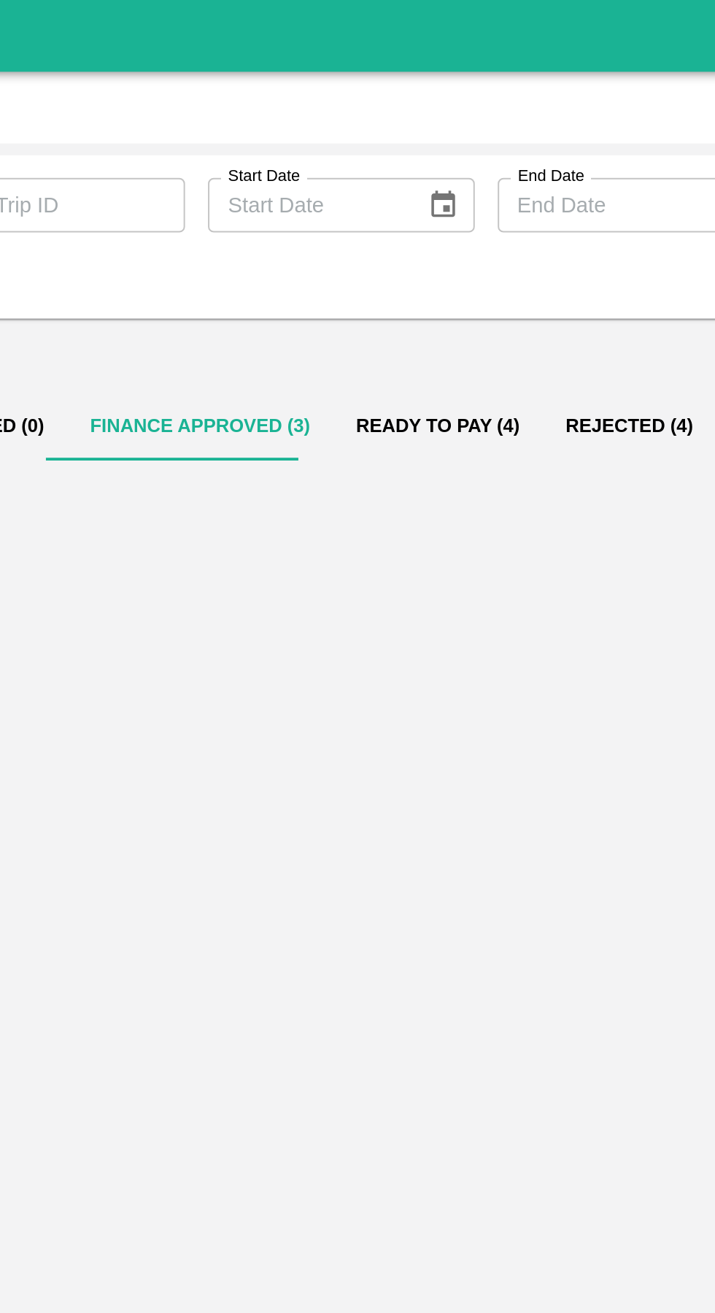
click at [430, 213] on button "Ready To Pay (4)" at bounding box center [422, 216] width 107 height 35
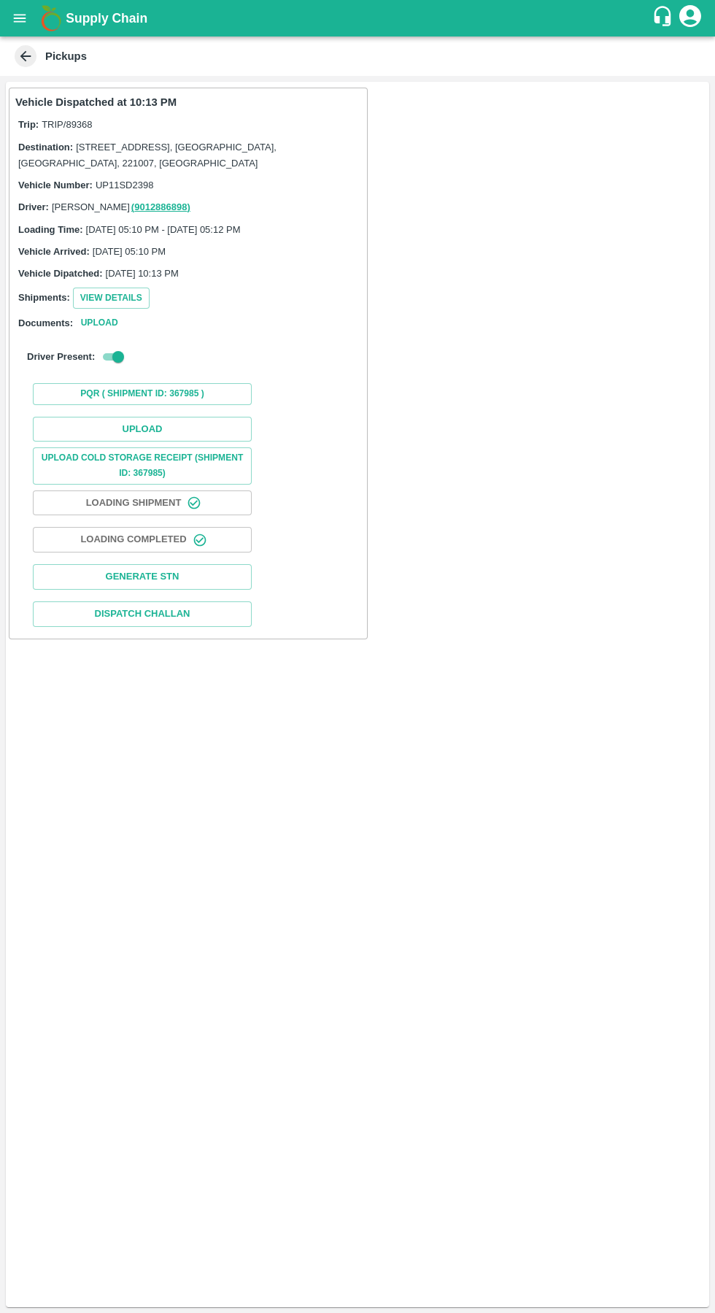
click at [125, 457] on button "Upload Cold Storage Receipt (SHIPMENT ID: 367985)" at bounding box center [142, 465] width 219 height 36
click at [129, 428] on button "Upload" at bounding box center [142, 430] width 219 height 26
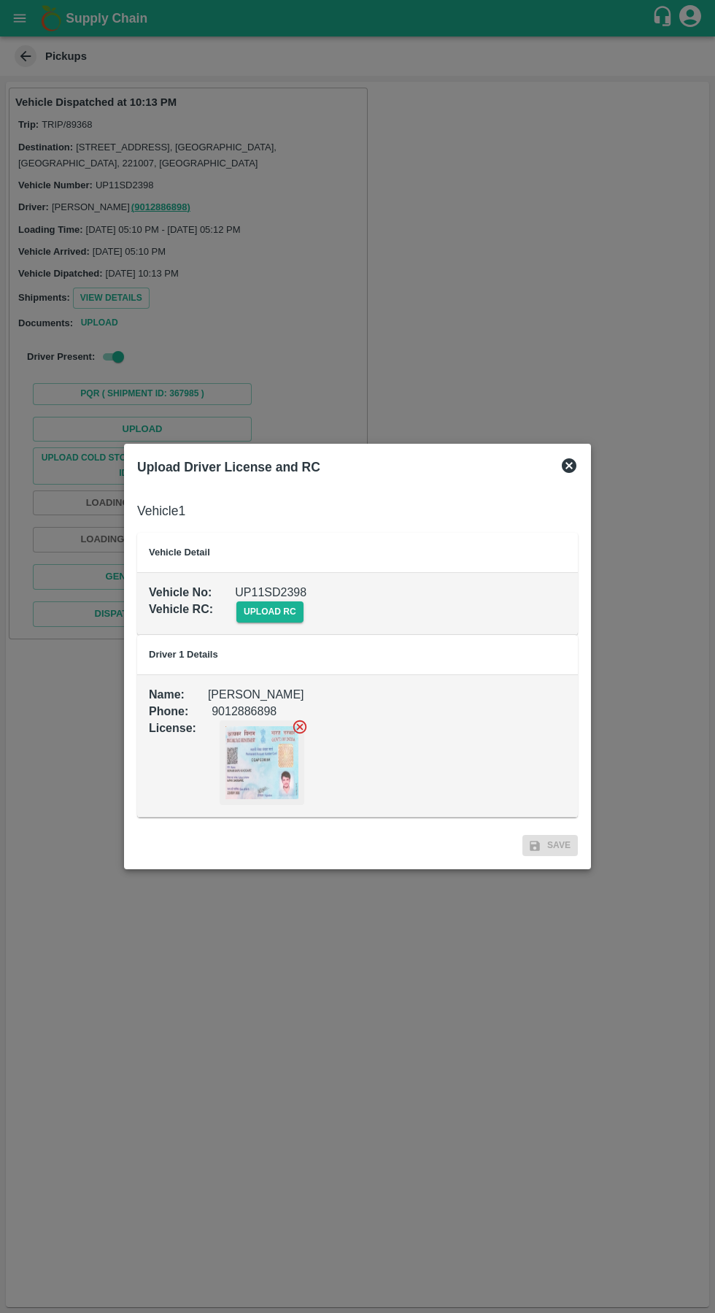
click at [275, 612] on span "upload rc" at bounding box center [269, 611] width 67 height 21
click at [0, 0] on input "upload rc" at bounding box center [0, 0] width 0 height 0
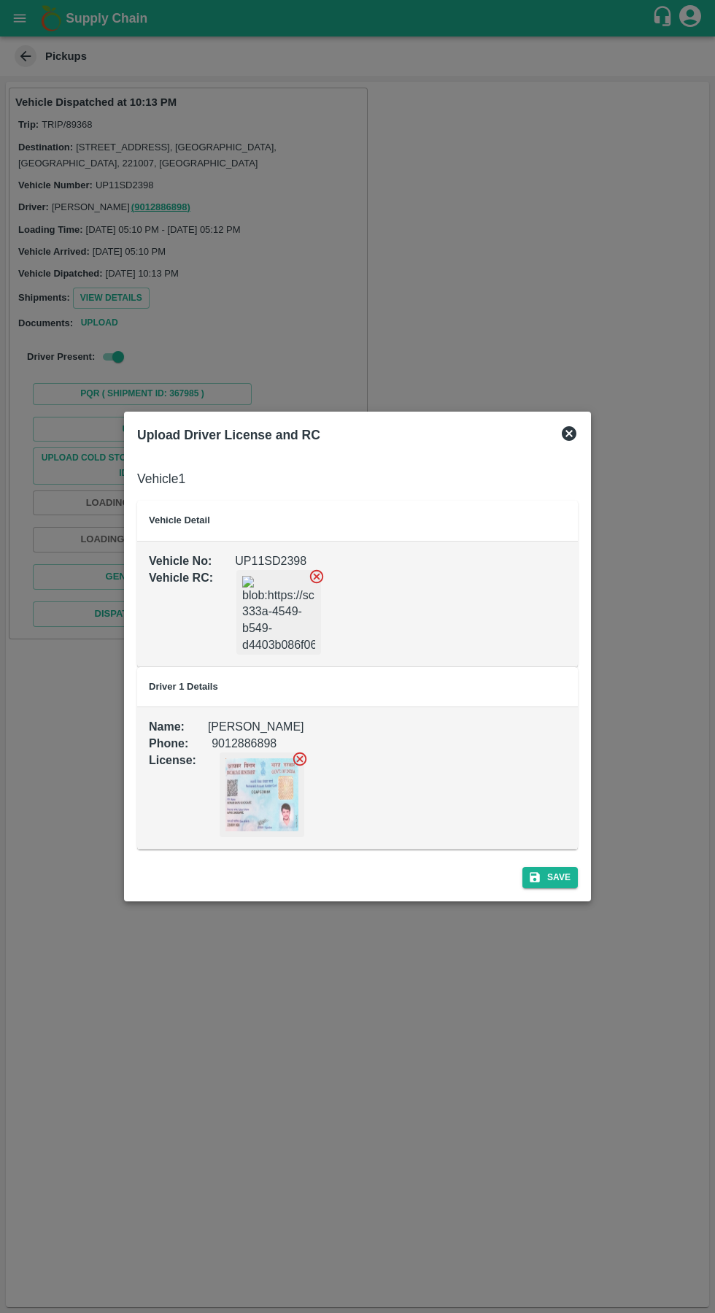
click at [561, 872] on button "Save" at bounding box center [550, 877] width 55 height 21
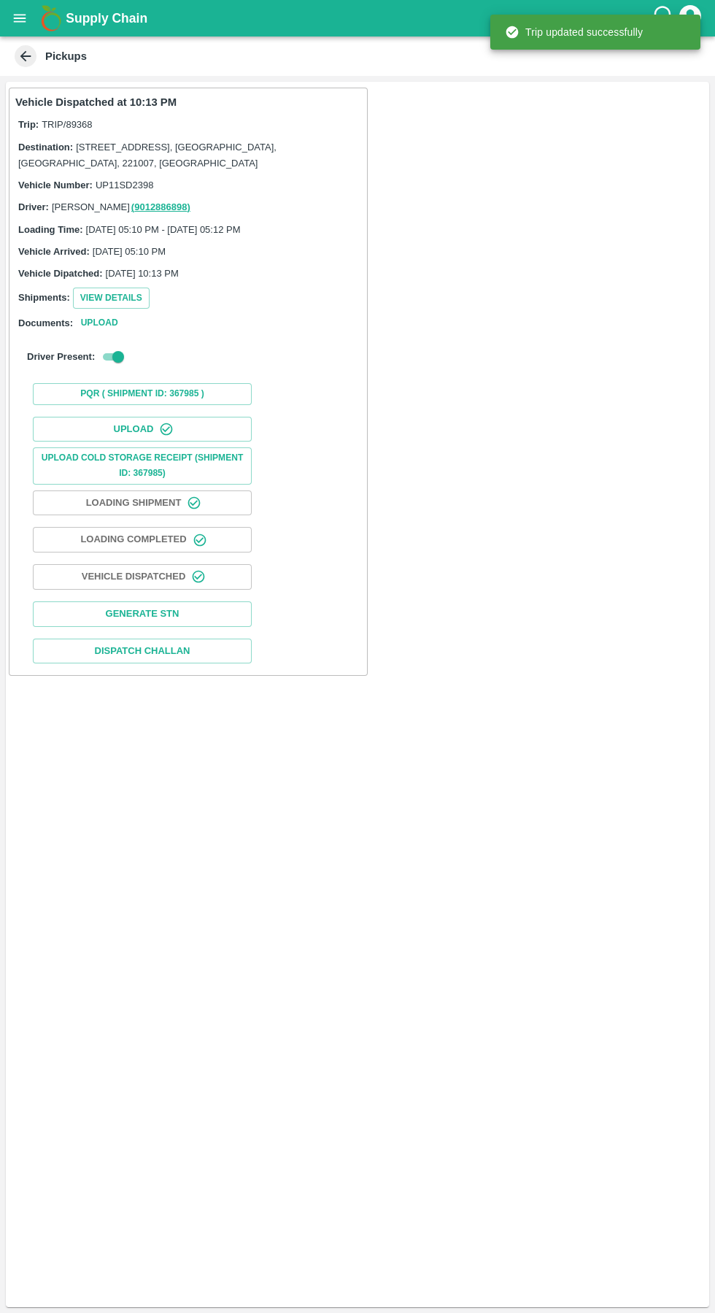
click at [194, 419] on button "Upload" at bounding box center [142, 430] width 219 height 26
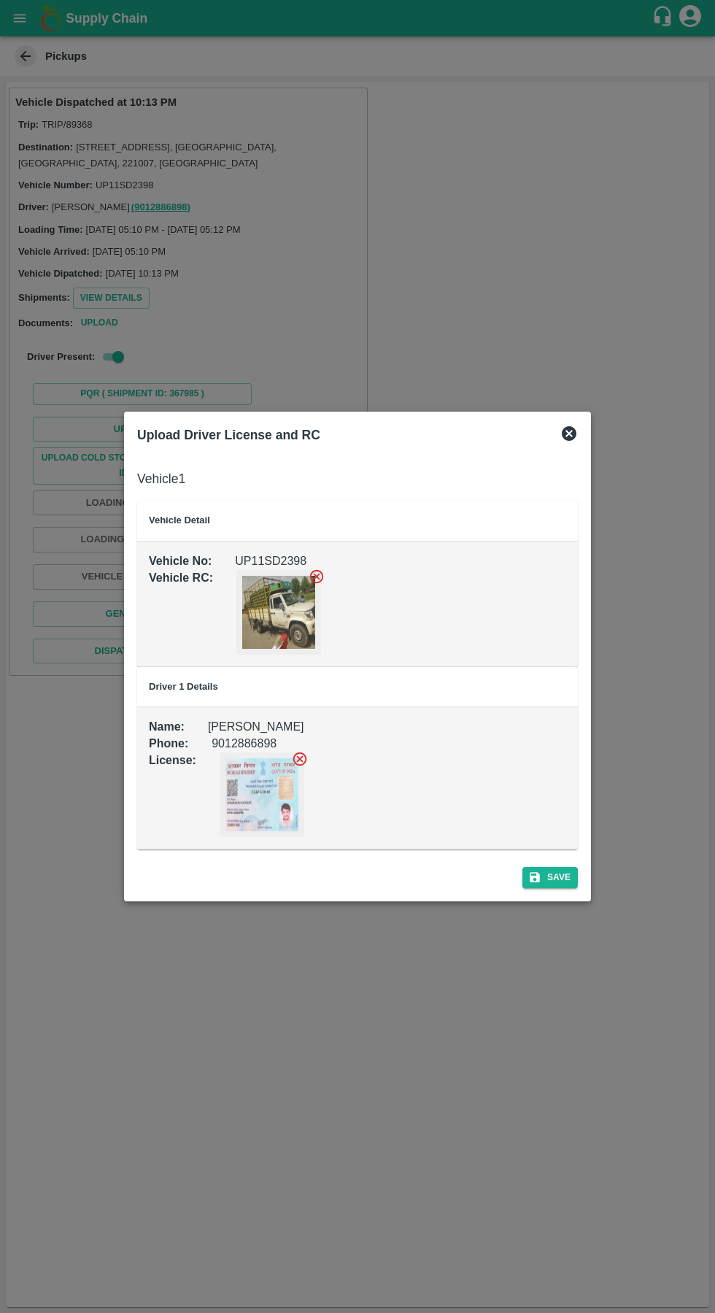
click at [561, 874] on button "Save" at bounding box center [550, 877] width 55 height 21
